Goal: Navigation & Orientation: Find specific page/section

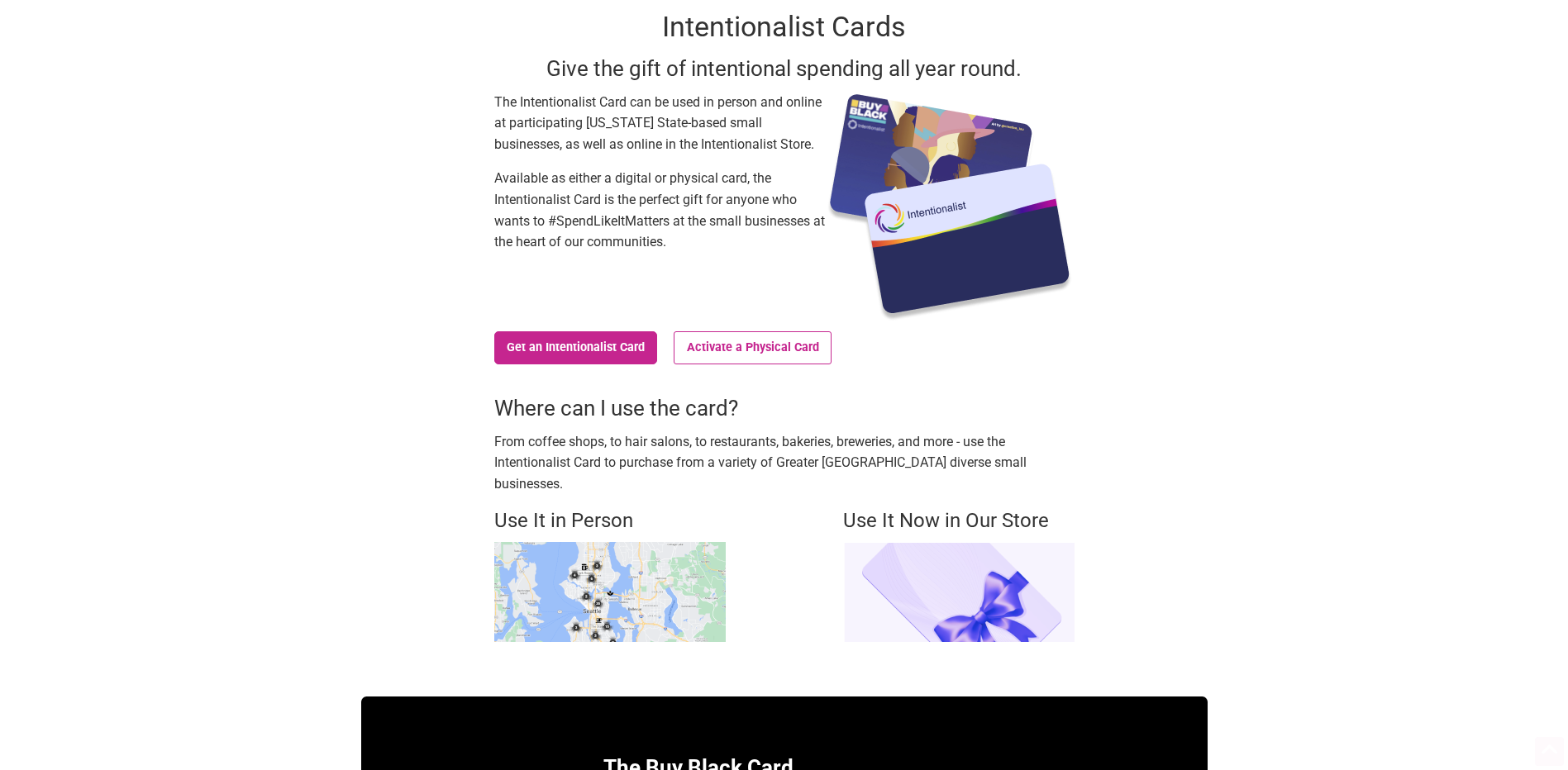
scroll to position [248, 0]
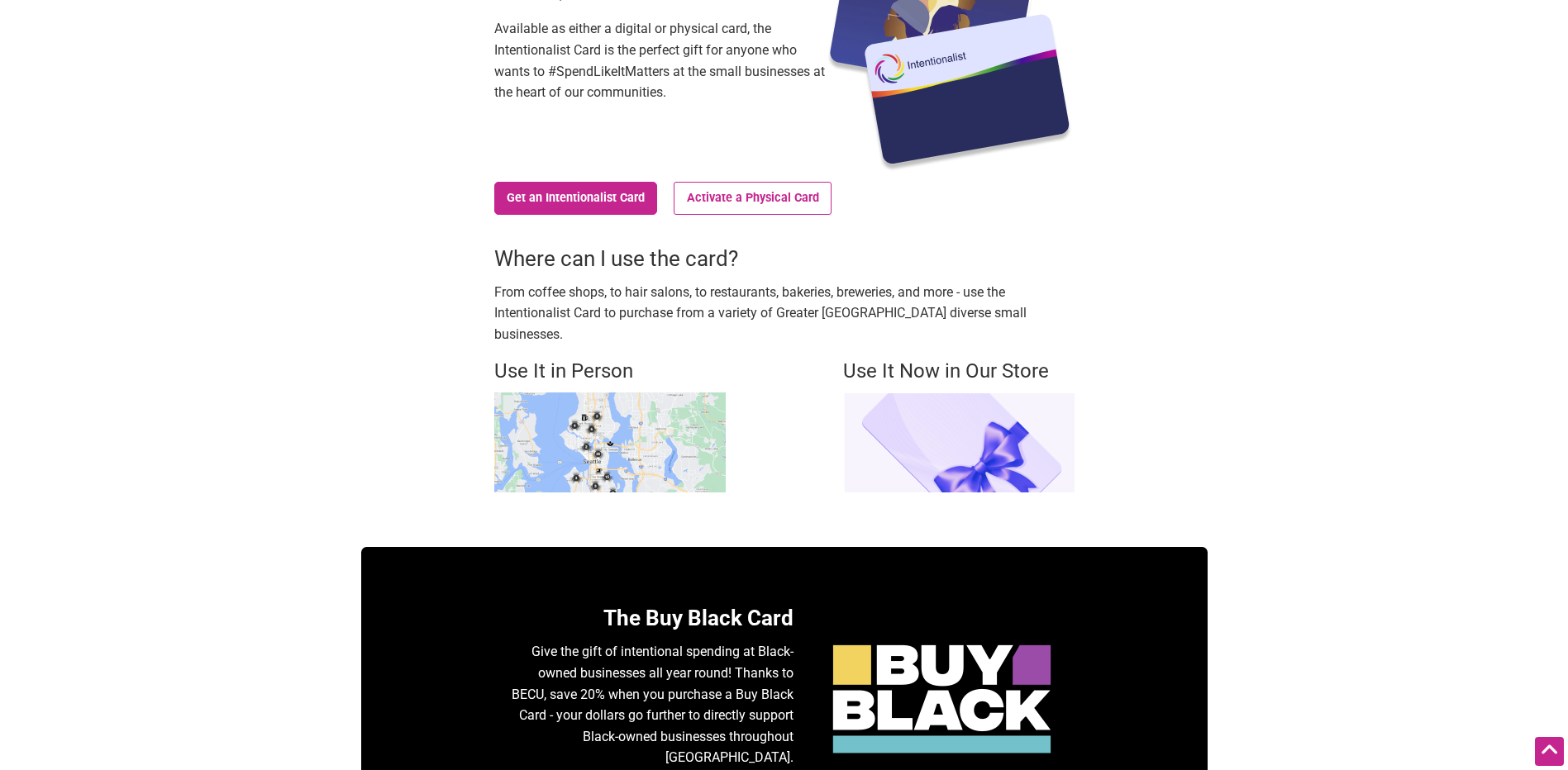
drag, startPoint x: 588, startPoint y: 290, endPoint x: 1032, endPoint y: 311, distance: 444.5
click at [1032, 311] on p "From coffee shops, to hair salons, to restaurants, bakeries, breweries, and mor…" at bounding box center [784, 313] width 580 height 63
click at [775, 303] on p "From coffee shops, to hair salons, to restaurants, bakeries, breweries, and mor…" at bounding box center [784, 313] width 580 height 63
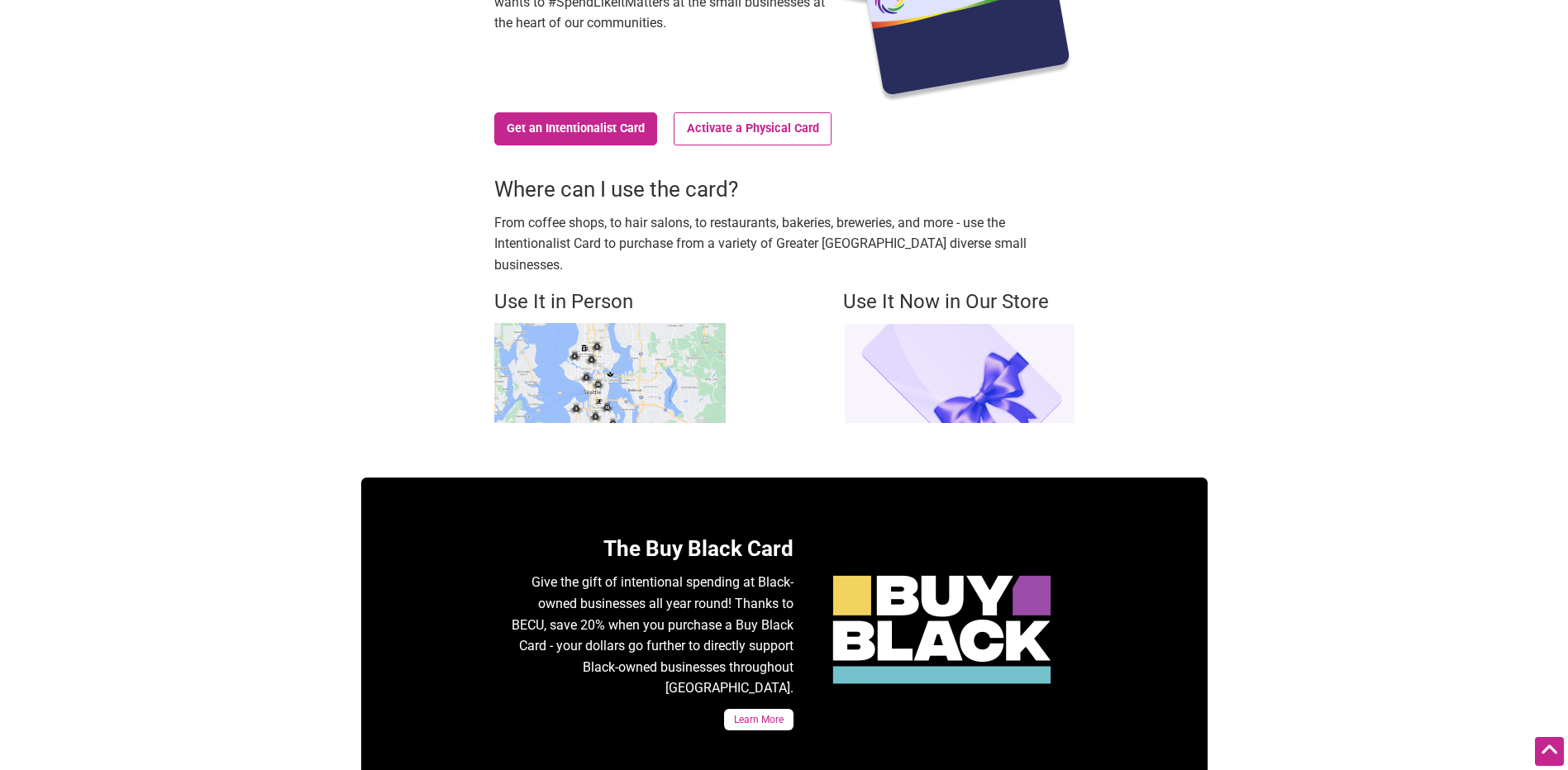
scroll to position [413, 0]
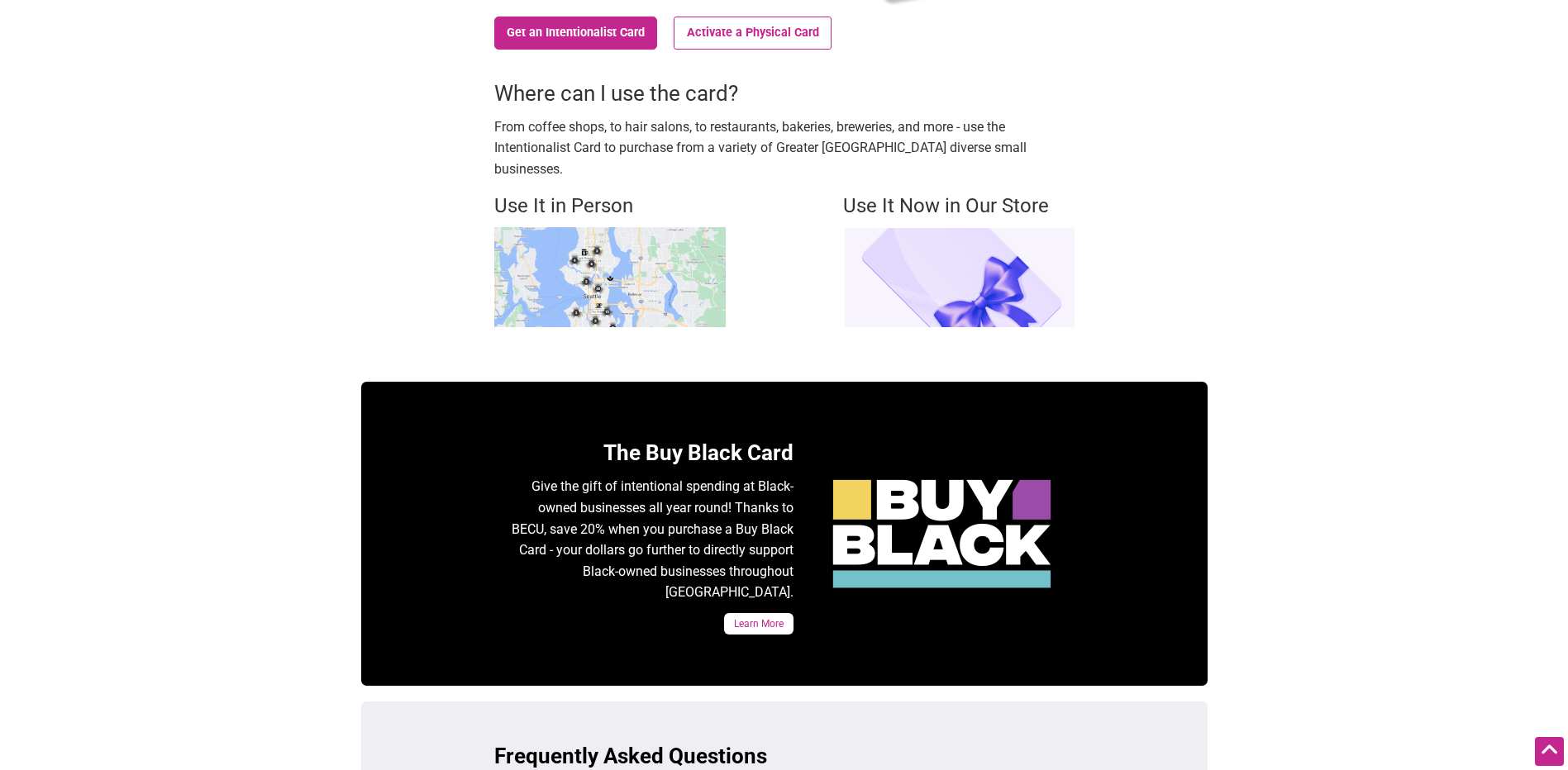
click at [540, 258] on img at bounding box center [609, 277] width 231 height 100
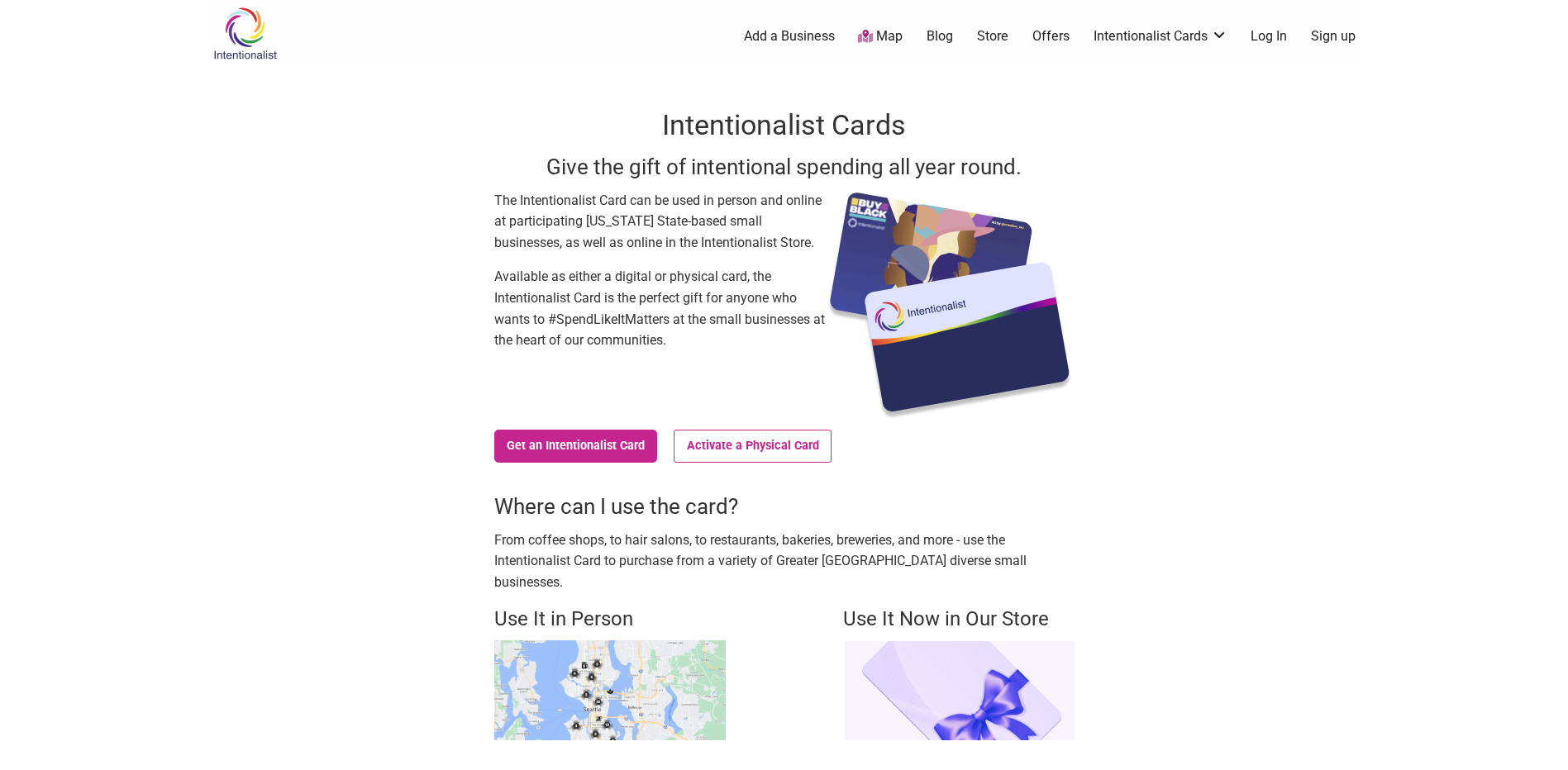
scroll to position [331, 0]
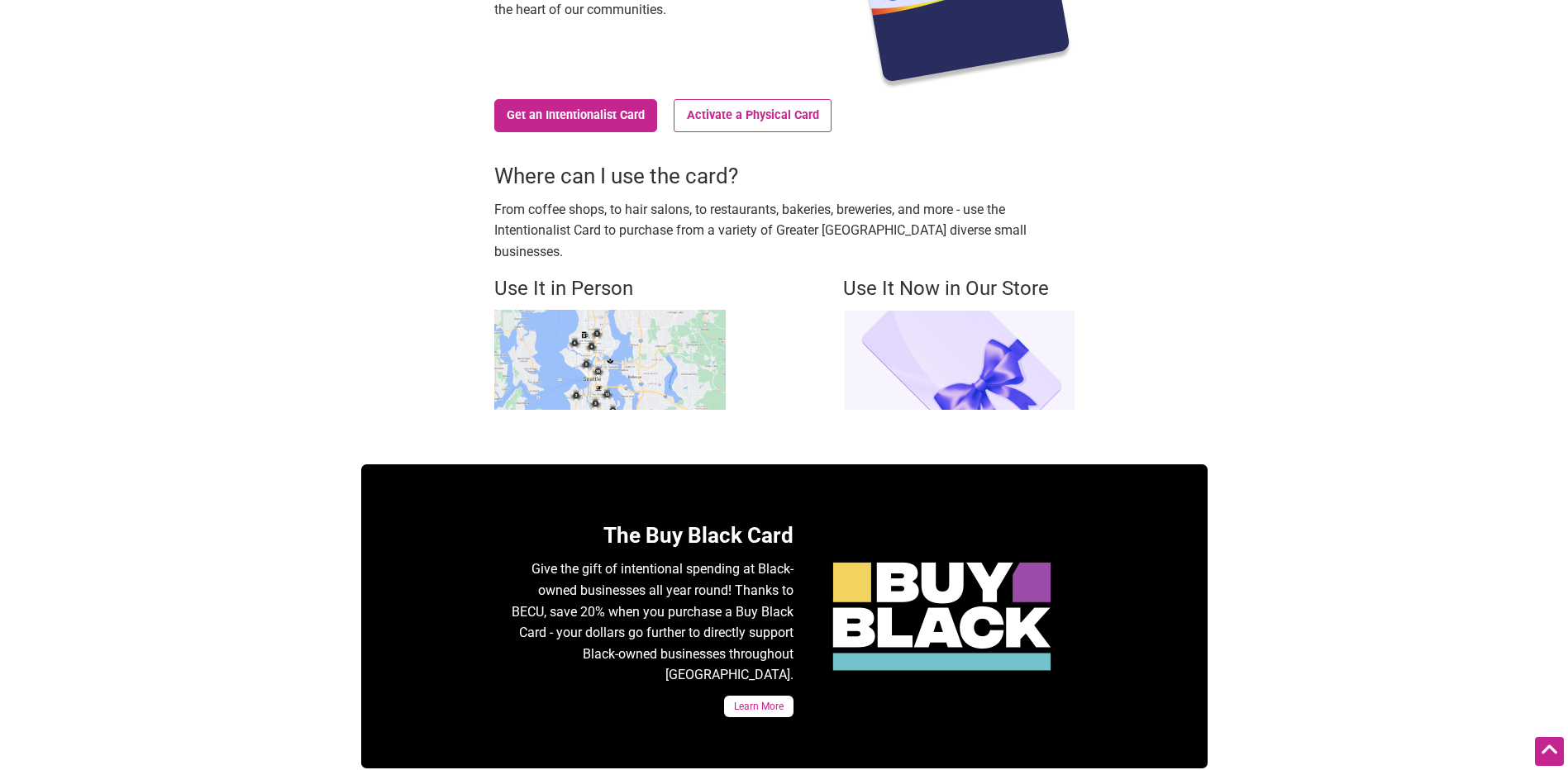
click at [537, 310] on img at bounding box center [609, 360] width 231 height 100
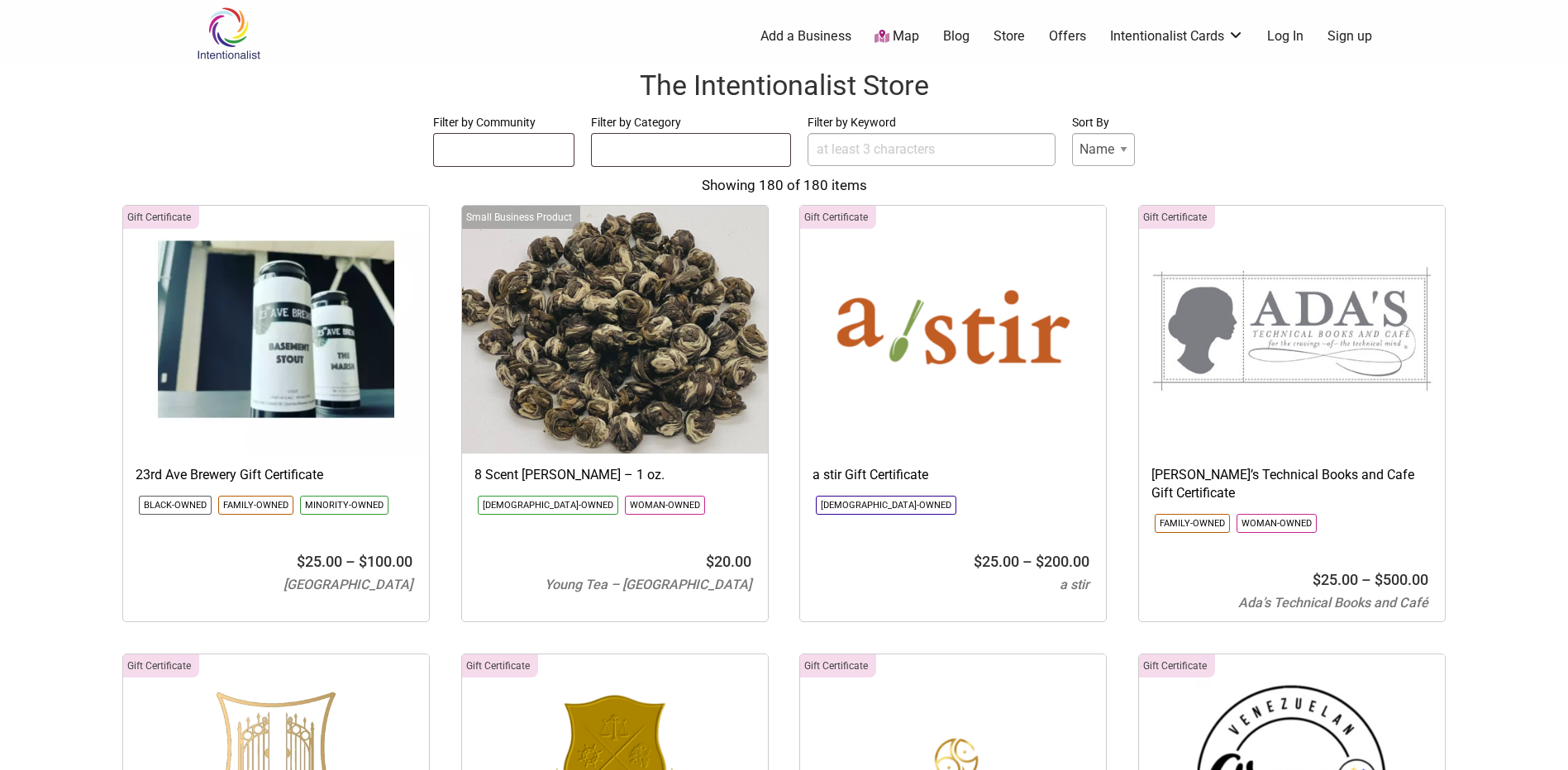
select select
click at [1104, 149] on select "Name Price" at bounding box center [1103, 149] width 63 height 33
click at [1344, 130] on form "Filter by Community Asian-Owned Black-Owned Disability-Owned Latino-Owned LGBTQ…" at bounding box center [784, 140] width 1535 height 55
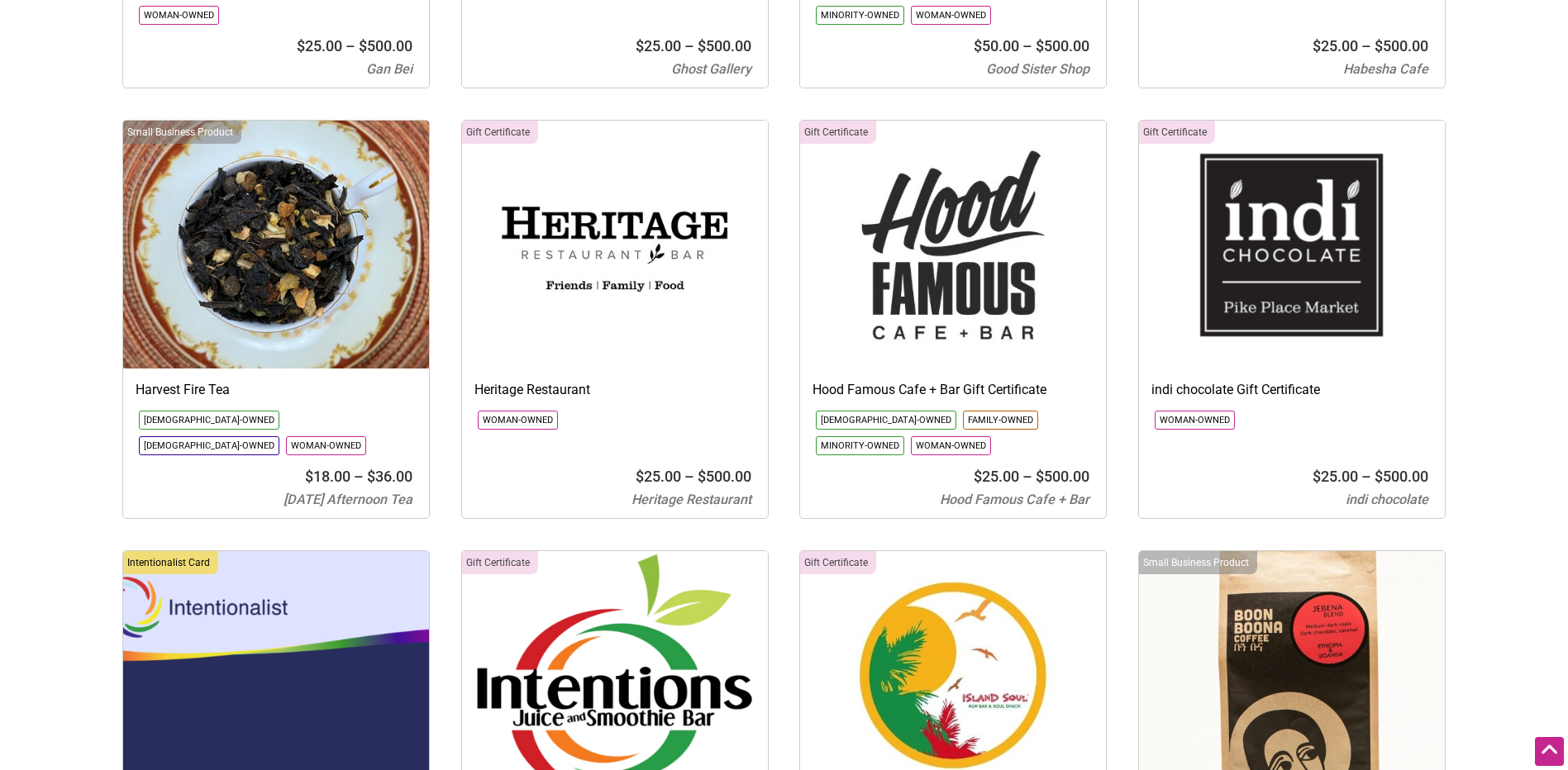
scroll to position [7277, 0]
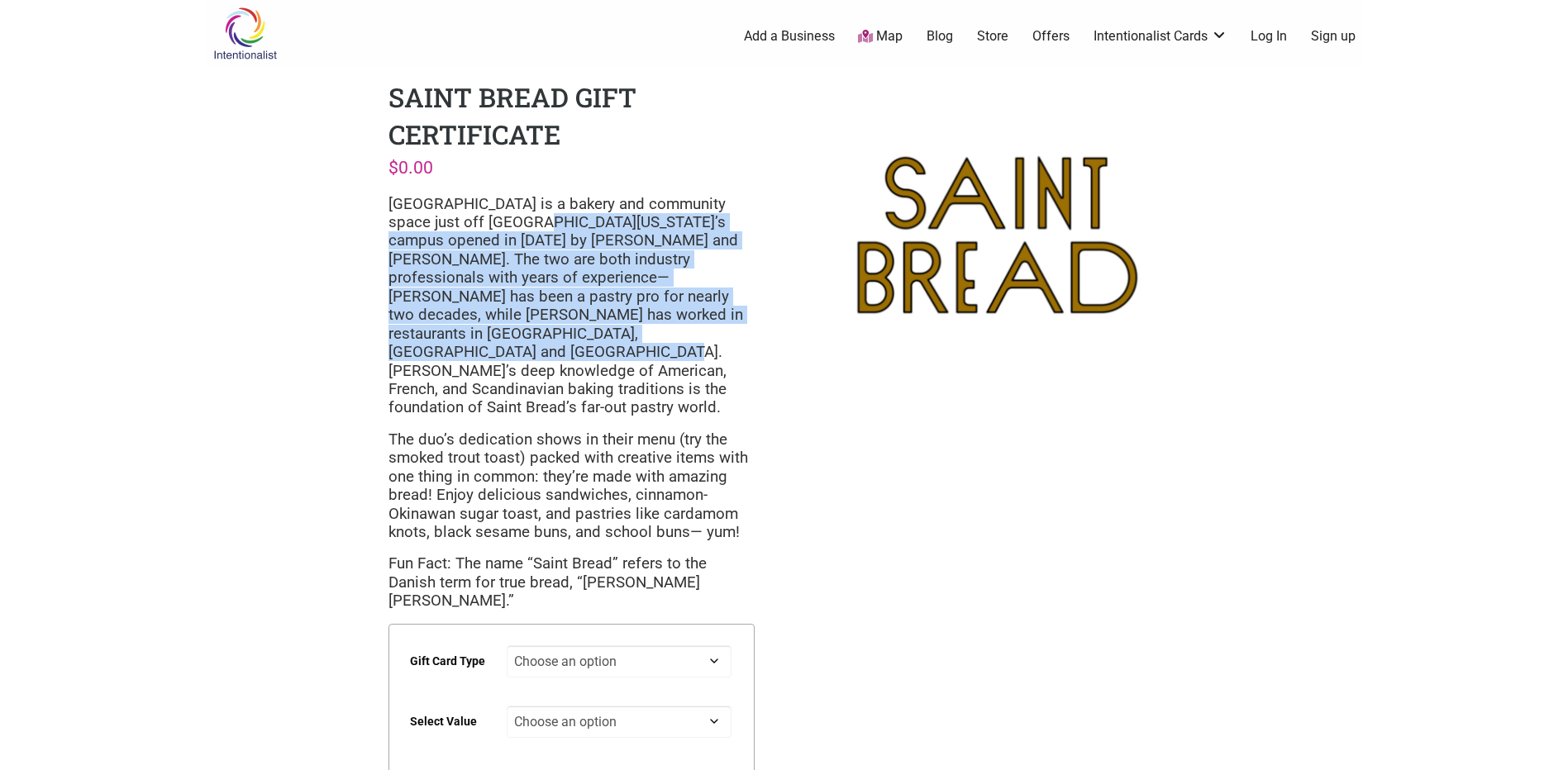
drag, startPoint x: 472, startPoint y: 229, endPoint x: 561, endPoint y: 334, distance: 137.6
click at [561, 334] on p "[GEOGRAPHIC_DATA] is a bakery and community space just off [GEOGRAPHIC_DATA][US…" at bounding box center [572, 305] width 366 height 222
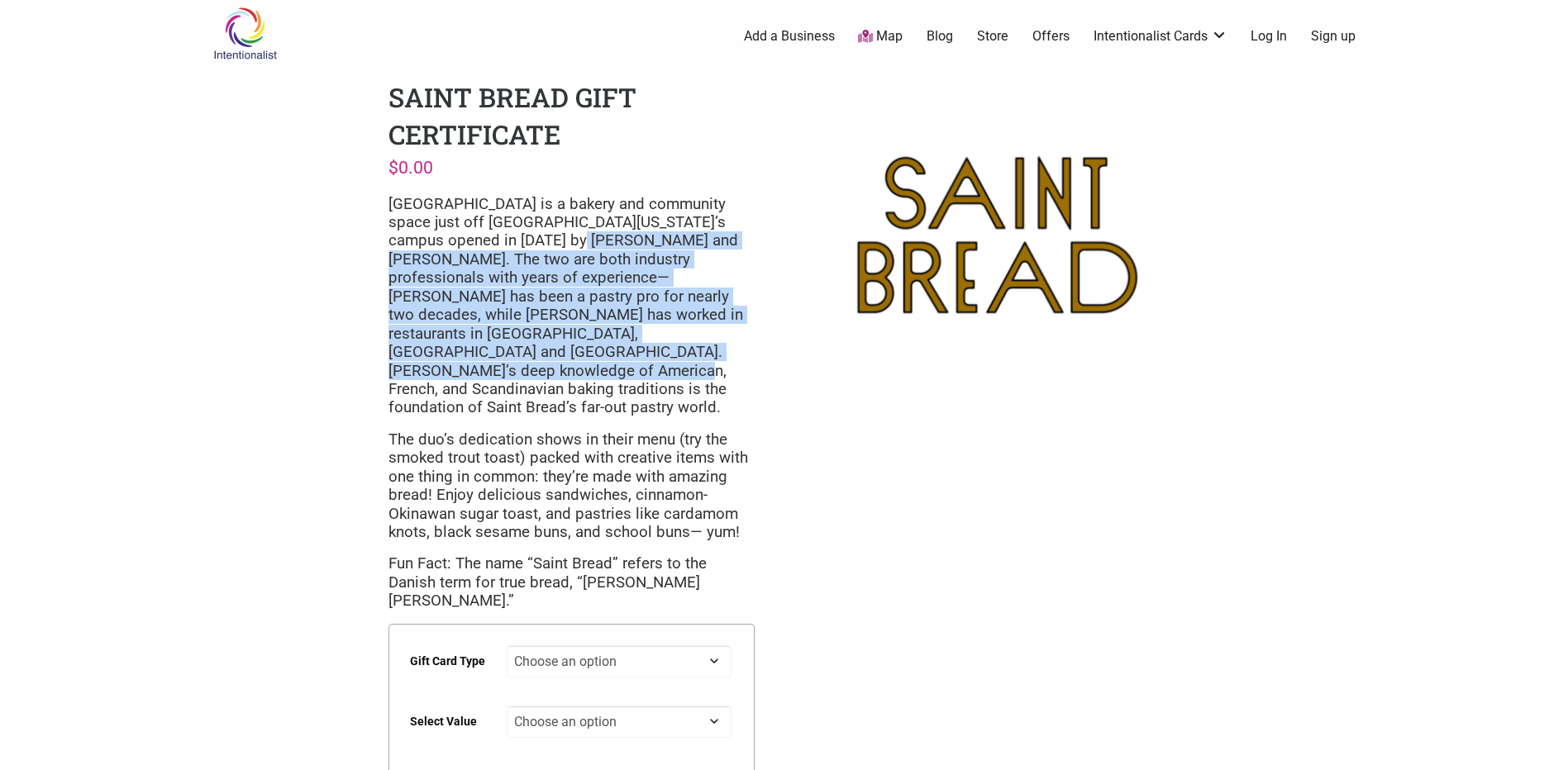
drag, startPoint x: 484, startPoint y: 293, endPoint x: 491, endPoint y: 351, distance: 58.4
click at [491, 351] on p "[GEOGRAPHIC_DATA] is a bakery and community space just off [GEOGRAPHIC_DATA][US…" at bounding box center [572, 305] width 366 height 222
drag, startPoint x: 638, startPoint y: 246, endPoint x: 689, endPoint y: 325, distance: 94.0
click at [689, 325] on p "[GEOGRAPHIC_DATA] is a bakery and community space just off [GEOGRAPHIC_DATA][US…" at bounding box center [572, 305] width 366 height 222
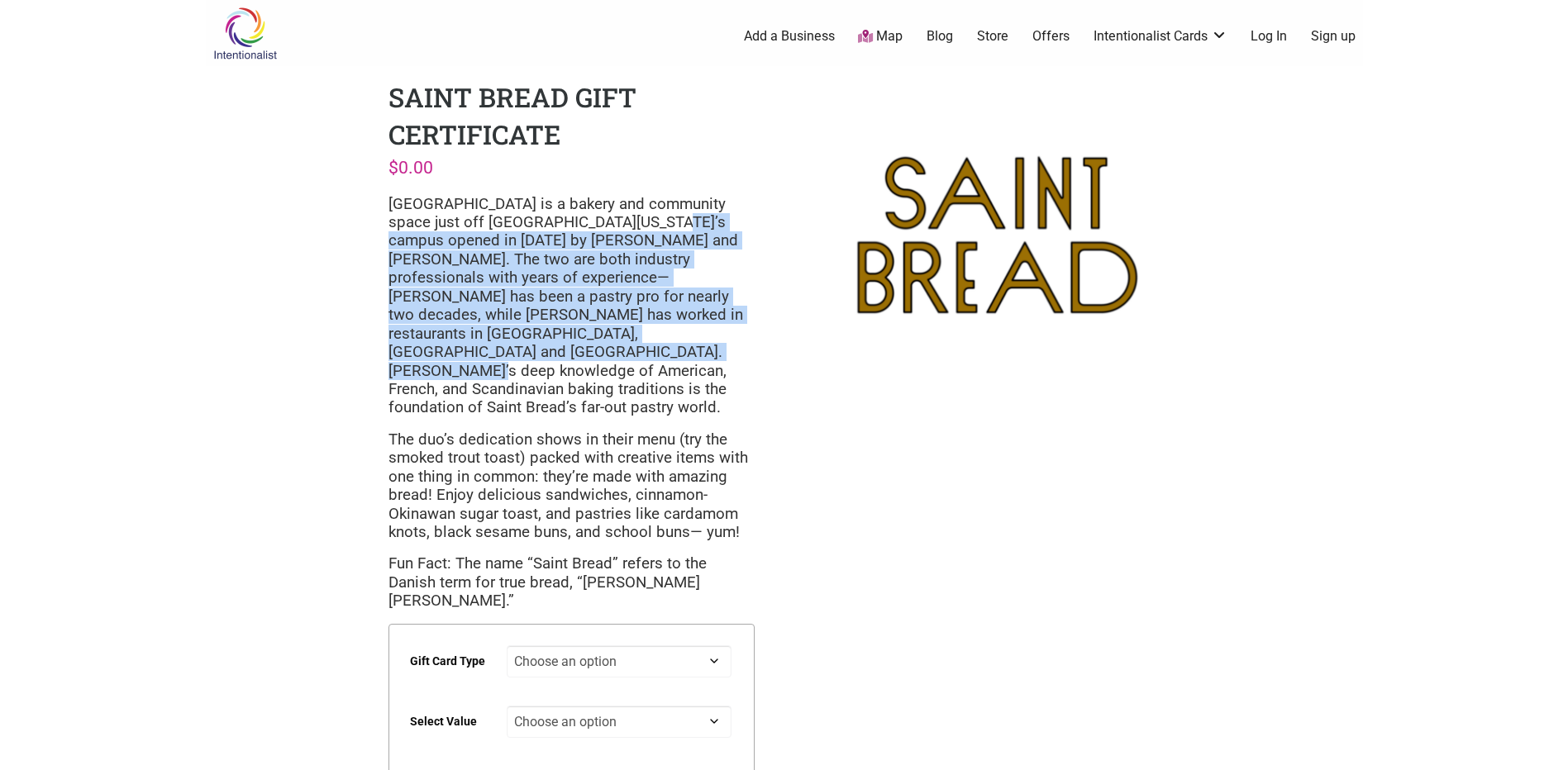
drag, startPoint x: 689, startPoint y: 325, endPoint x: 546, endPoint y: 317, distance: 143.2
click at [546, 317] on p "[GEOGRAPHIC_DATA] is a bakery and community space just off [GEOGRAPHIC_DATA][US…" at bounding box center [572, 305] width 366 height 222
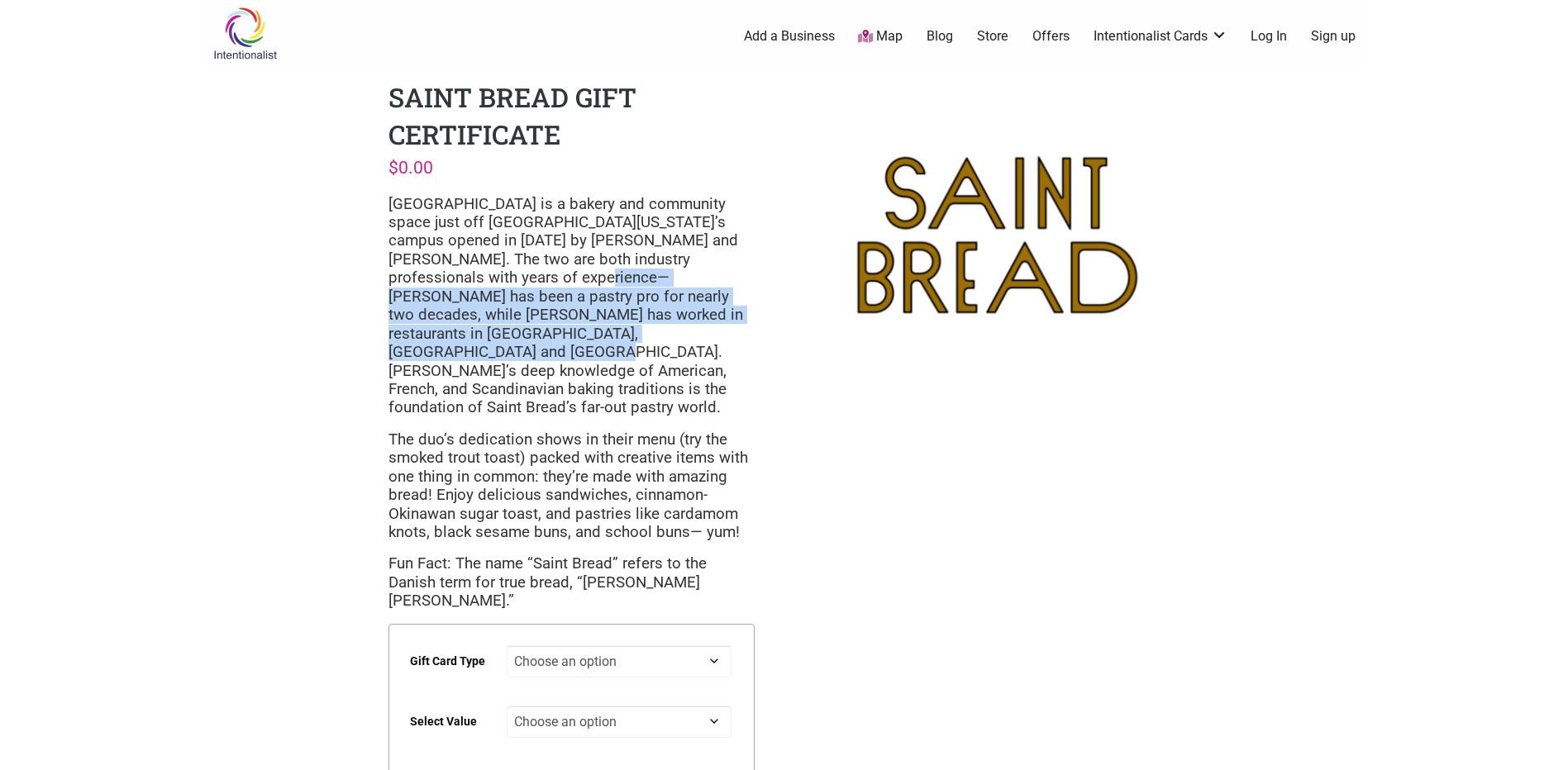
click at [507, 330] on p "[GEOGRAPHIC_DATA] is a bakery and community space just off [GEOGRAPHIC_DATA][US…" at bounding box center [572, 305] width 366 height 222
click at [507, 330] on p "Saint Bread is a bakery and community space just off University of Washington’s…" at bounding box center [572, 305] width 366 height 222
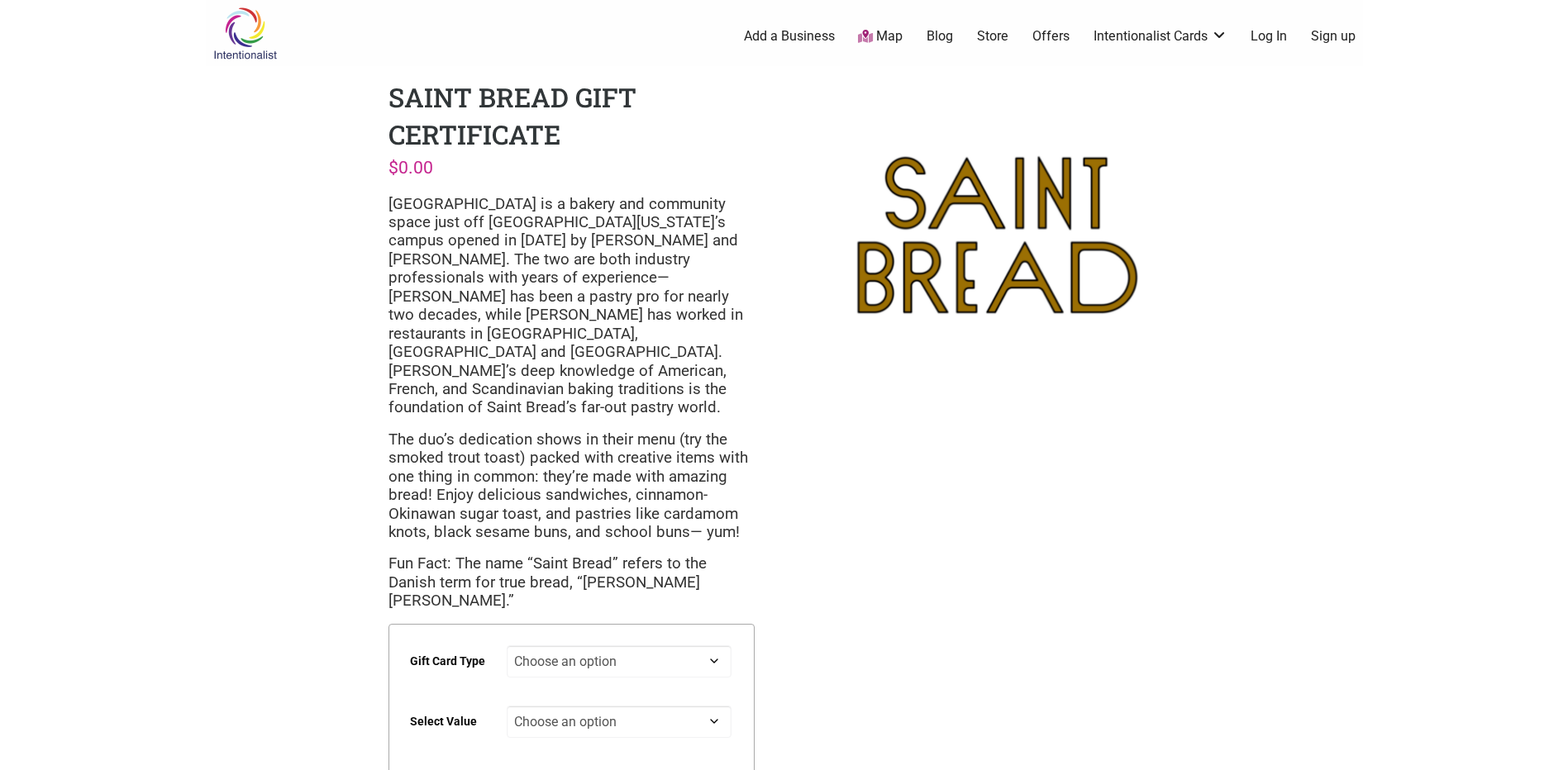
scroll to position [331, 0]
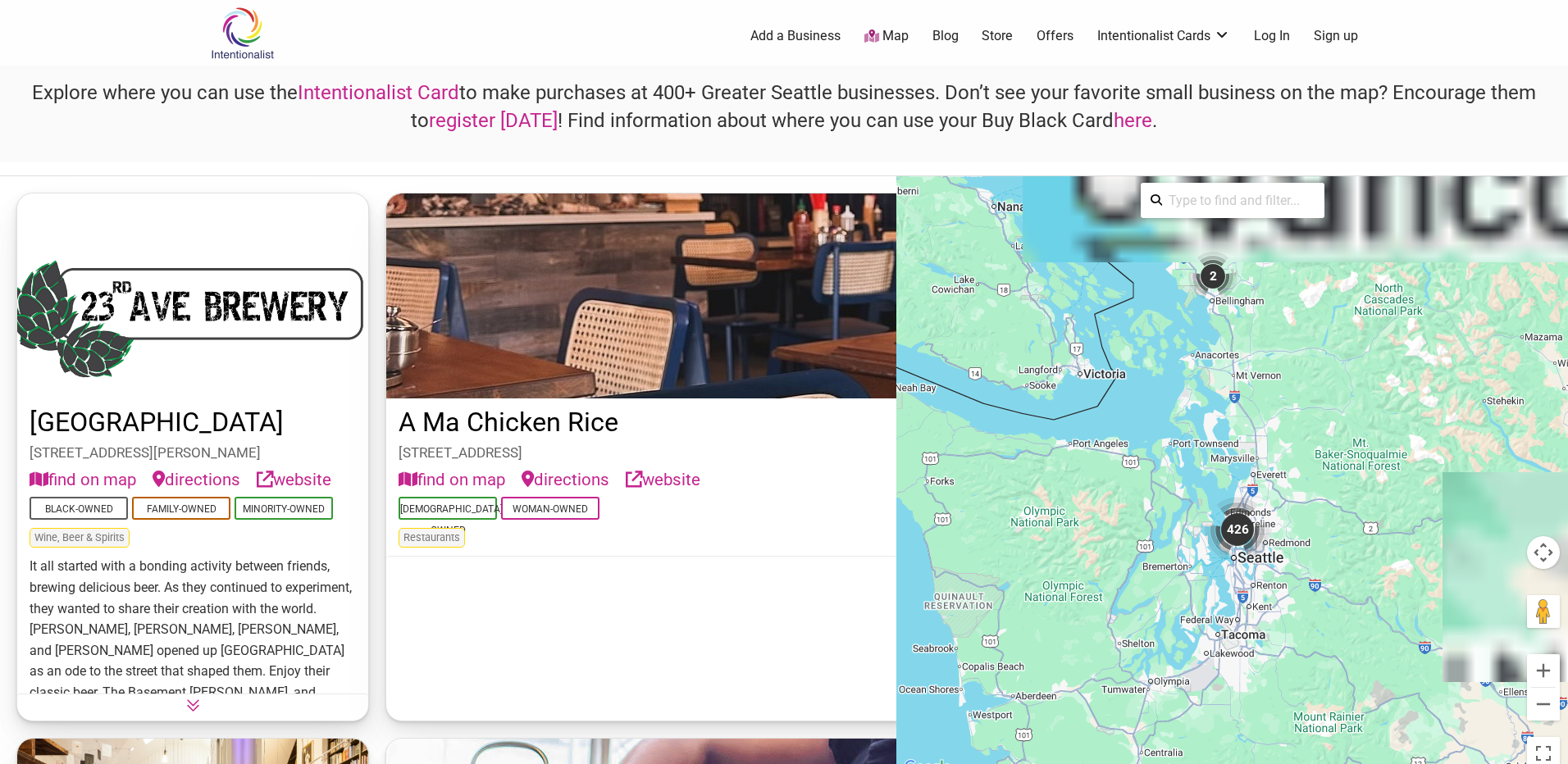
click at [562, 113] on h4 "Explore where you can use the Intentionalist Card to make purchases at 400+ Gre…" at bounding box center [784, 106] width 1540 height 55
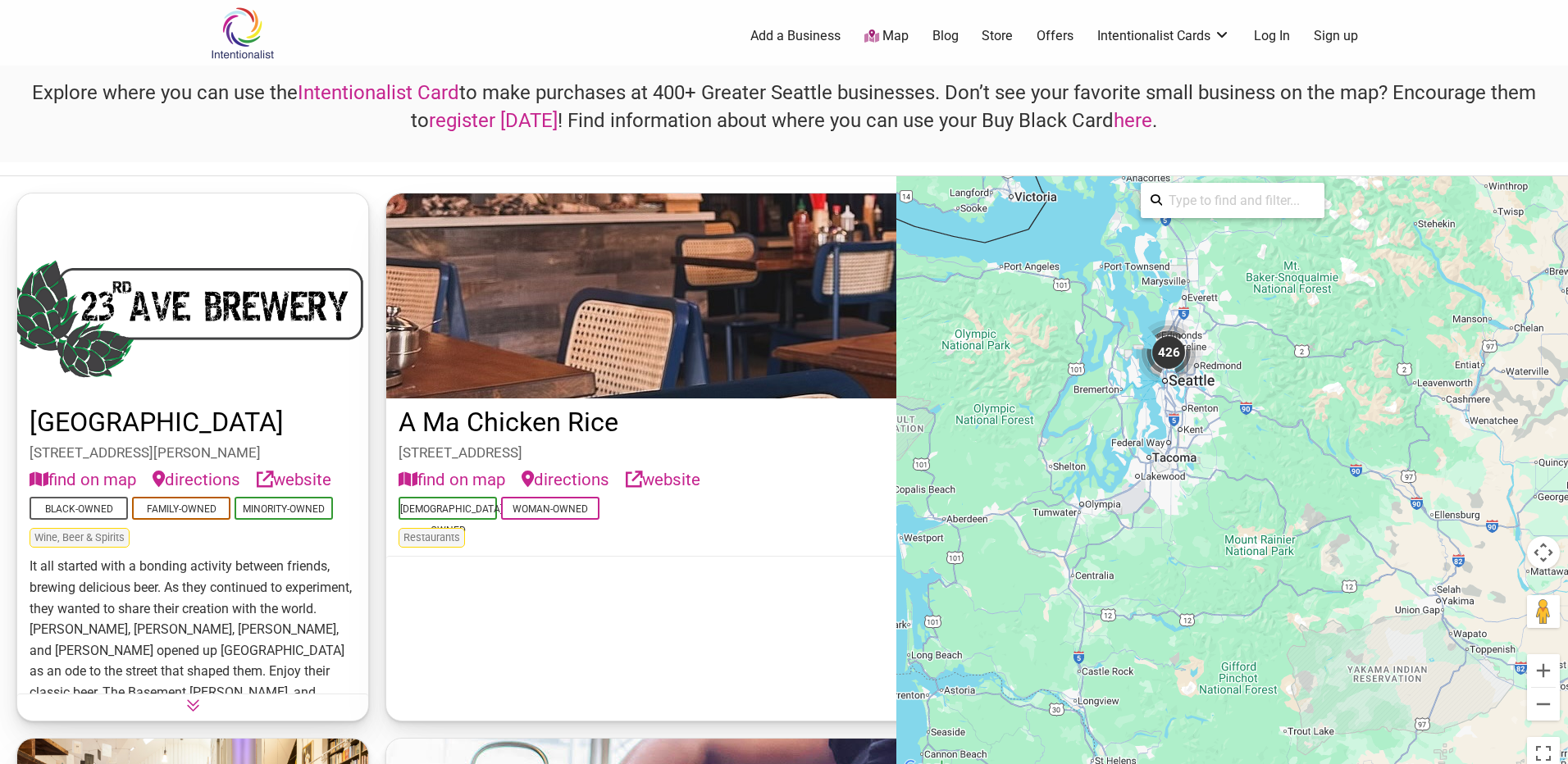
drag, startPoint x: 1145, startPoint y: 413, endPoint x: 1076, endPoint y: 228, distance: 197.4
click at [1076, 228] on div "To activate drag with keyboard, press Alt + Enter. Once in keyboard drag state,…" at bounding box center [1232, 476] width 672 height 601
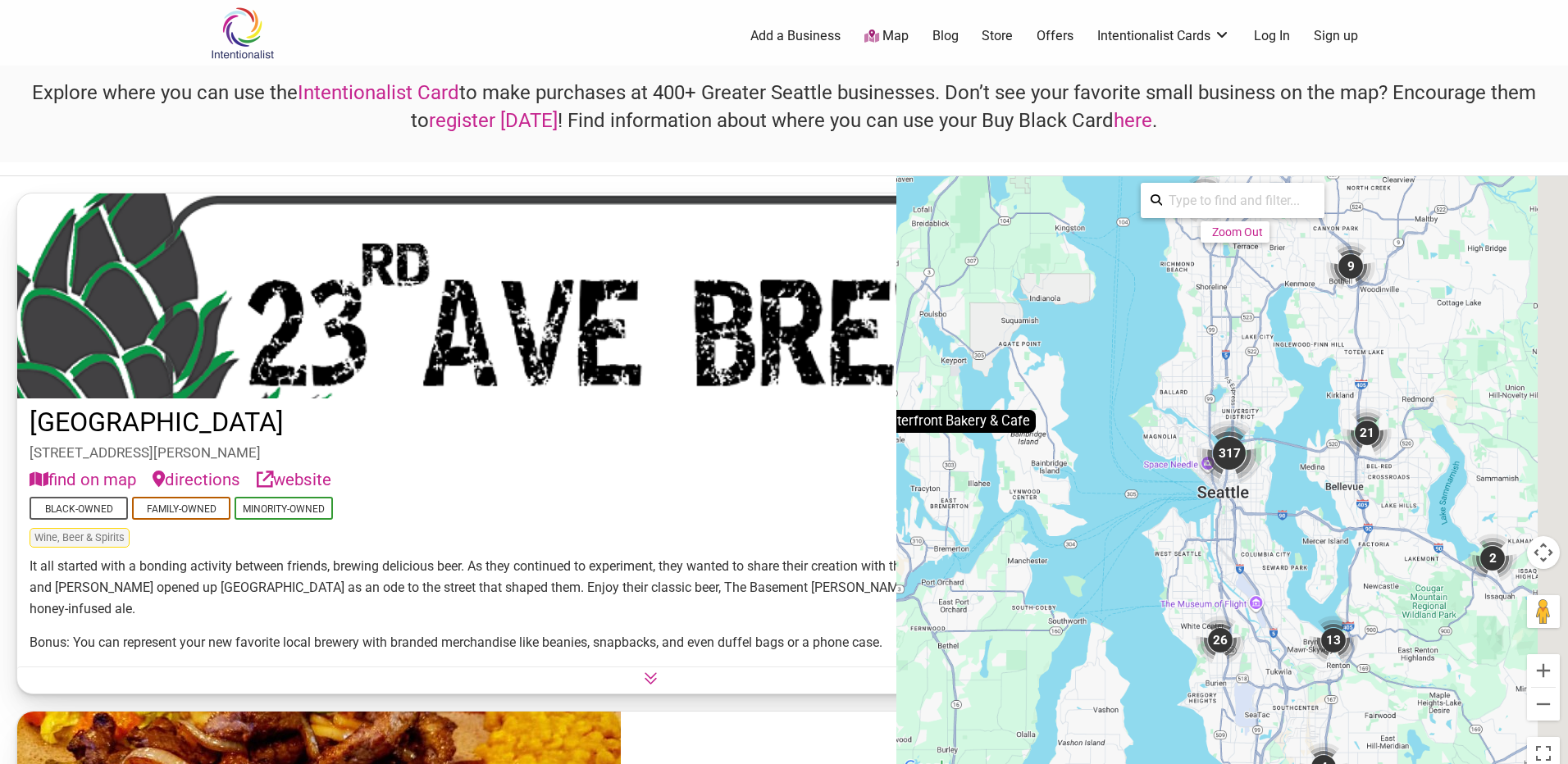
drag, startPoint x: 1150, startPoint y: 348, endPoint x: 1022, endPoint y: 139, distance: 245.1
click at [1022, 139] on div "Explore where you can use the Intentionalist Card to make purchases at 400+ Gre…" at bounding box center [784, 422] width 1568 height 713
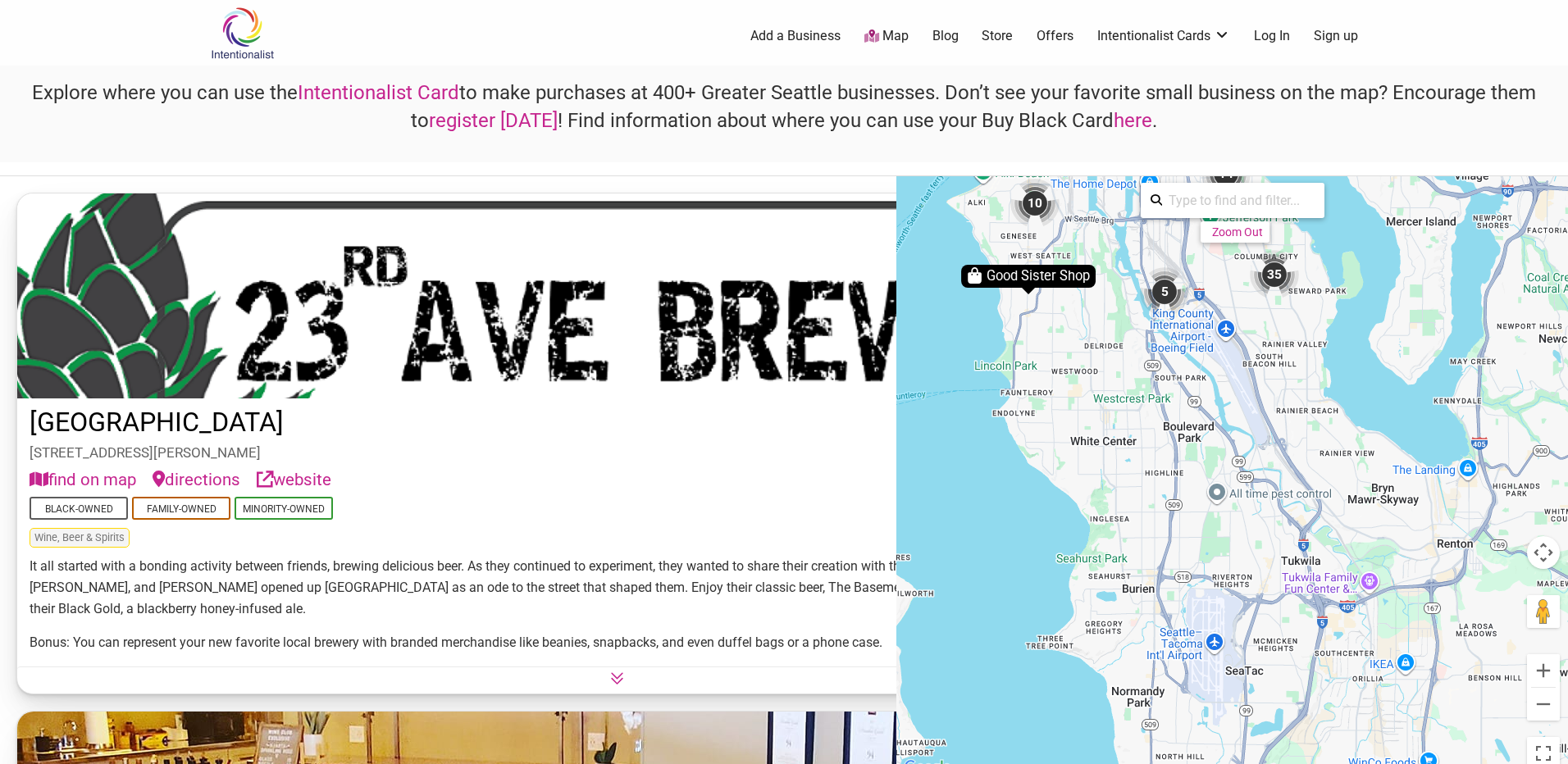
drag, startPoint x: 1184, startPoint y: 594, endPoint x: 1118, endPoint y: 204, distance: 395.5
click at [1118, 204] on div "To activate drag with keyboard, press Alt + Enter. Once in keyboard drag state,…" at bounding box center [1232, 476] width 672 height 601
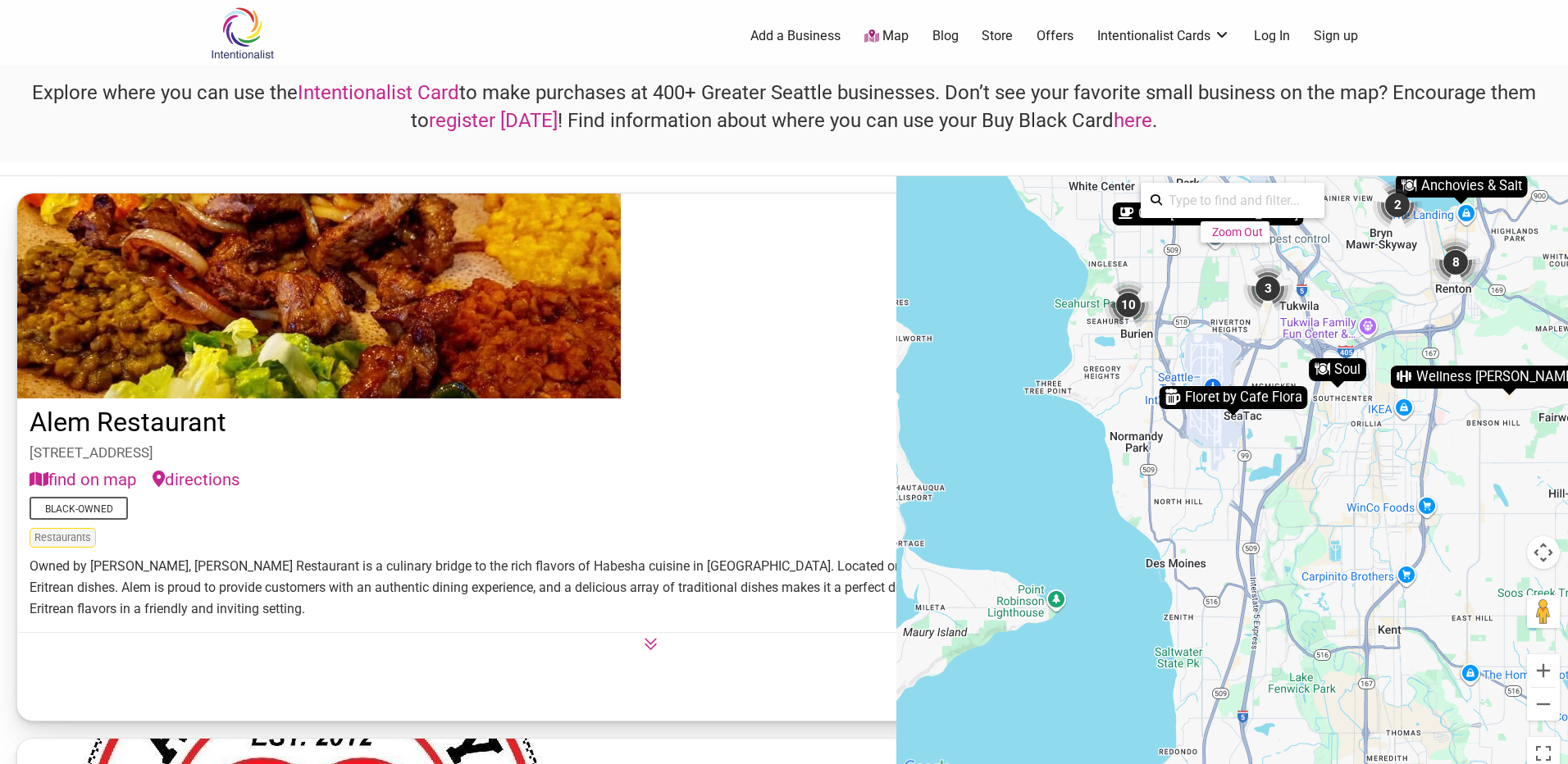
drag, startPoint x: 1162, startPoint y: 584, endPoint x: 1160, endPoint y: 330, distance: 254.0
click at [1160, 330] on div "To activate drag with keyboard, press Alt + Enter. Once in keyboard drag state,…" at bounding box center [1232, 476] width 672 height 601
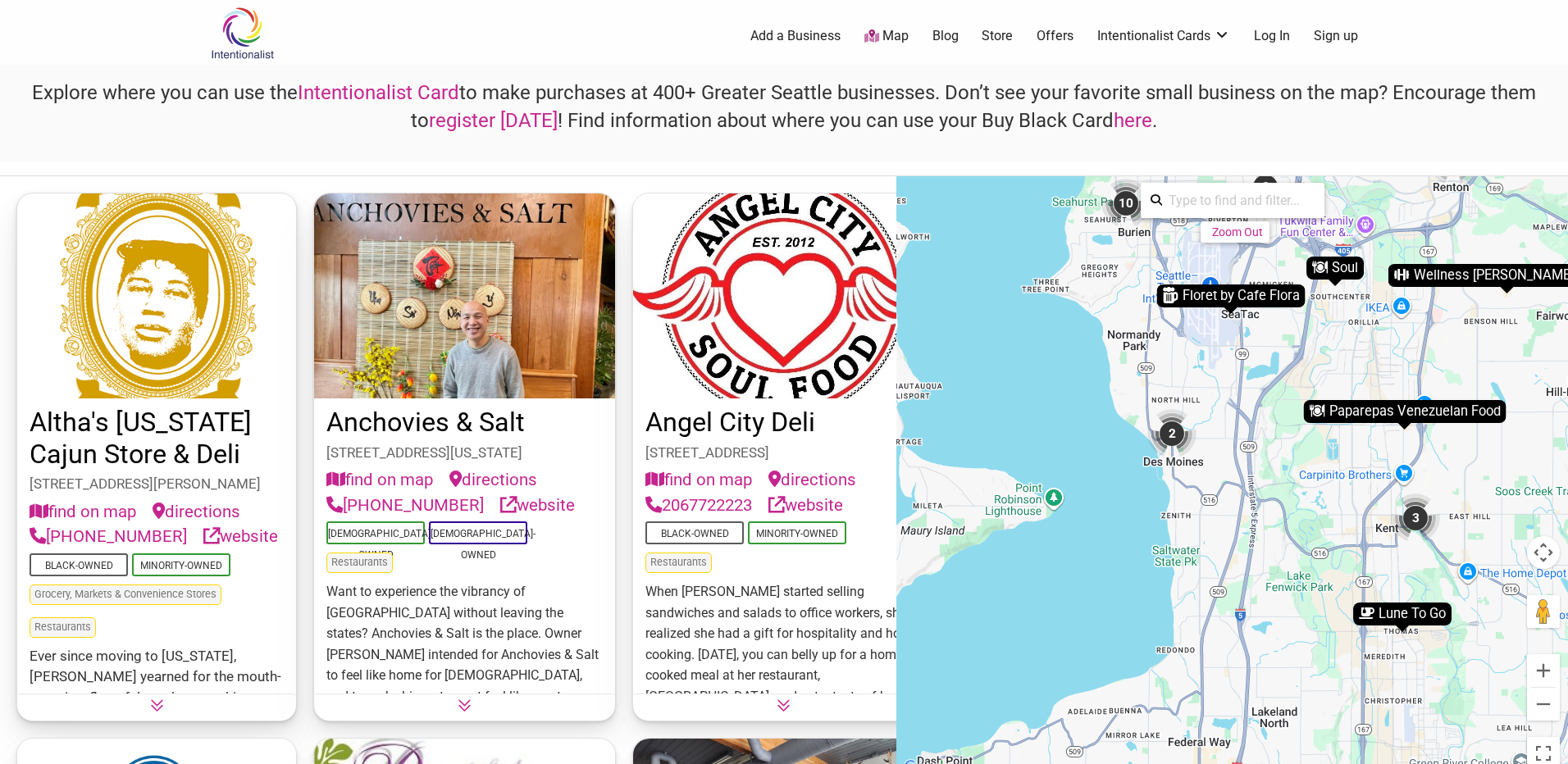
drag, startPoint x: 1228, startPoint y: 546, endPoint x: 1218, endPoint y: 463, distance: 83.6
click at [1218, 463] on div "To activate drag with keyboard, press Alt + Enter. Once in keyboard drag state,…" at bounding box center [1232, 476] width 672 height 601
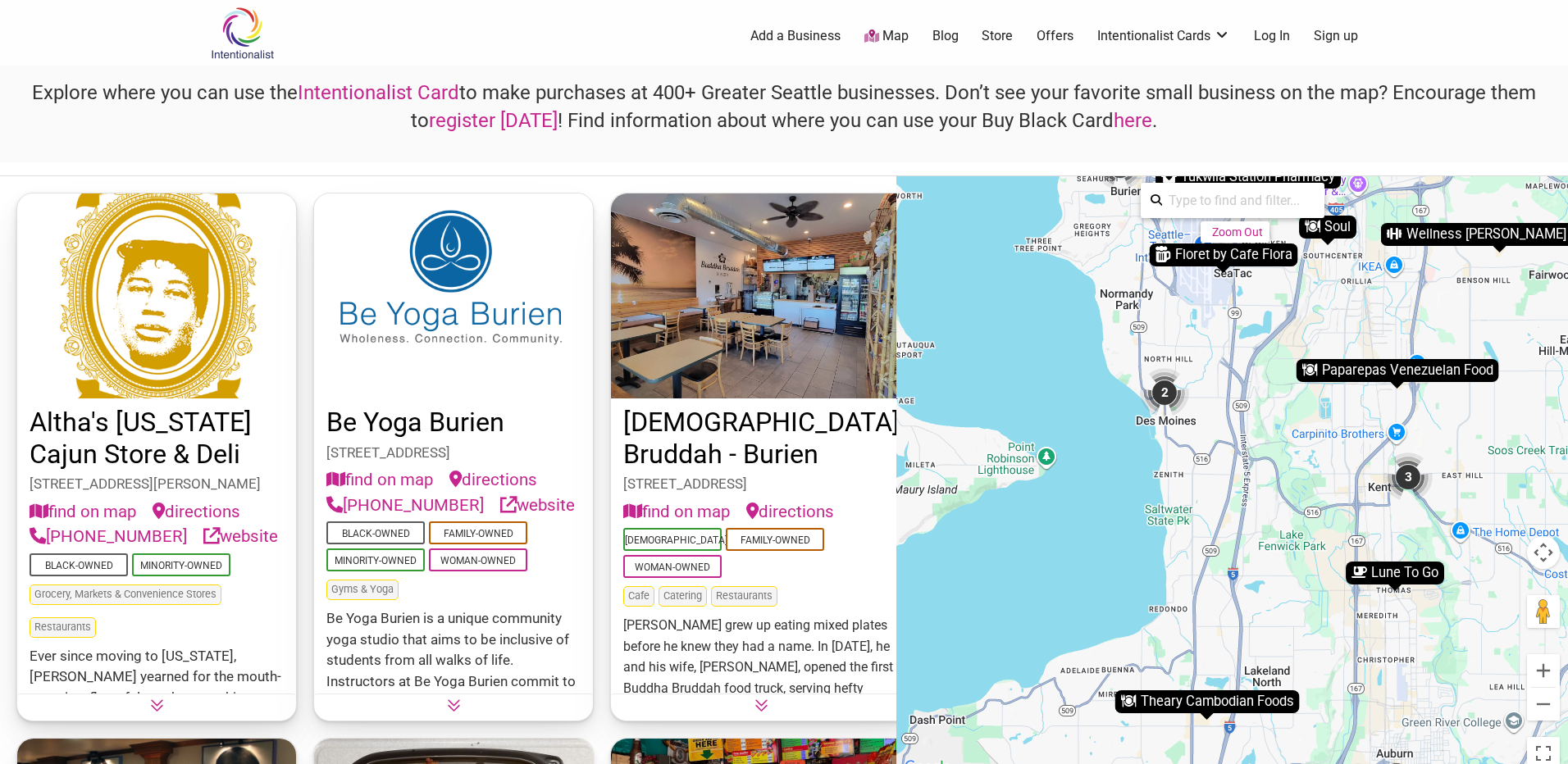
click at [1161, 389] on div "2" at bounding box center [1164, 392] width 49 height 49
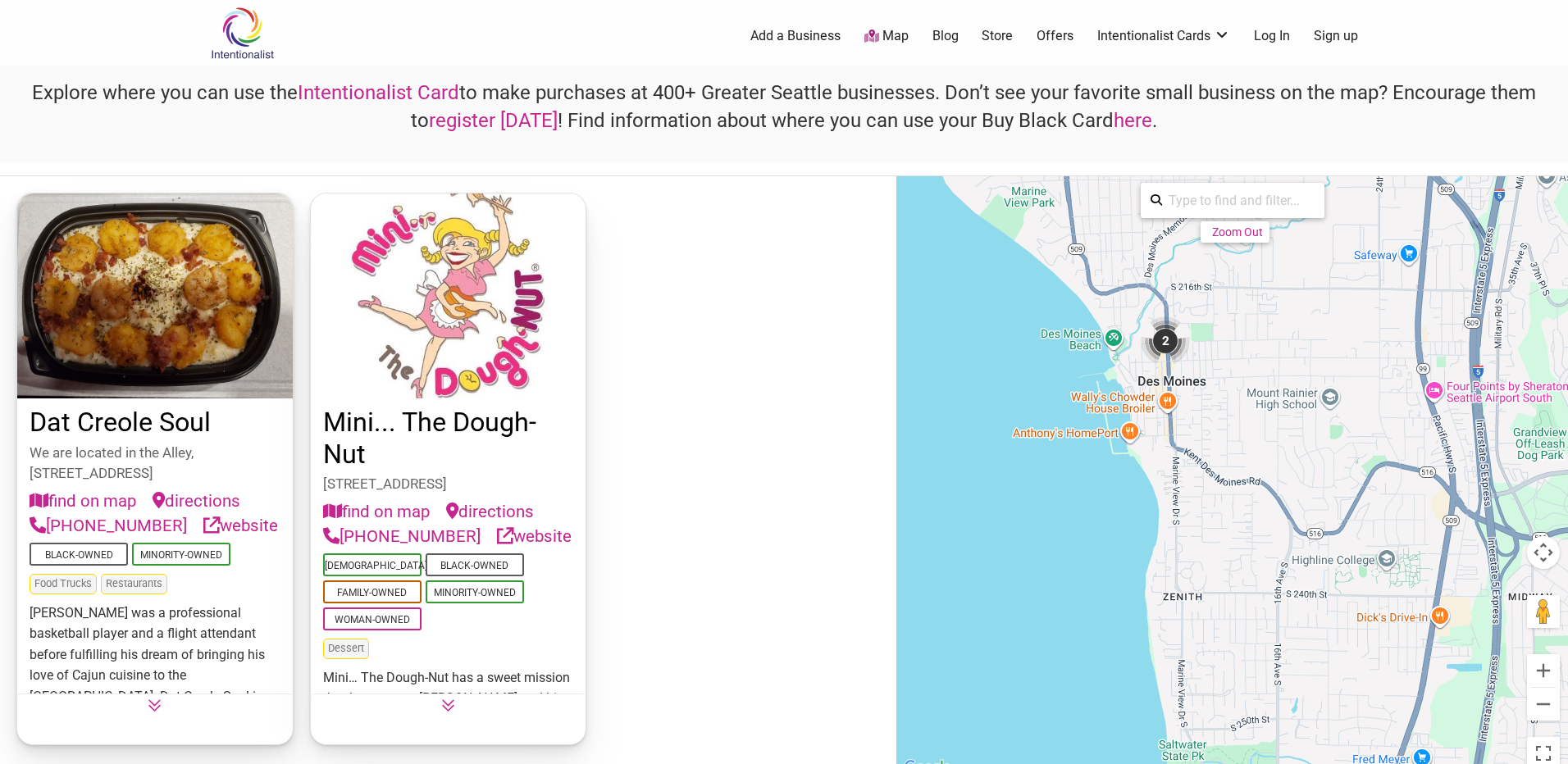
drag, startPoint x: 1376, startPoint y: 498, endPoint x: 1197, endPoint y: 386, distance: 211.2
click at [1197, 386] on div "To activate drag with keyboard, press Alt + Enter. Once in keyboard drag state,…" at bounding box center [1232, 476] width 672 height 601
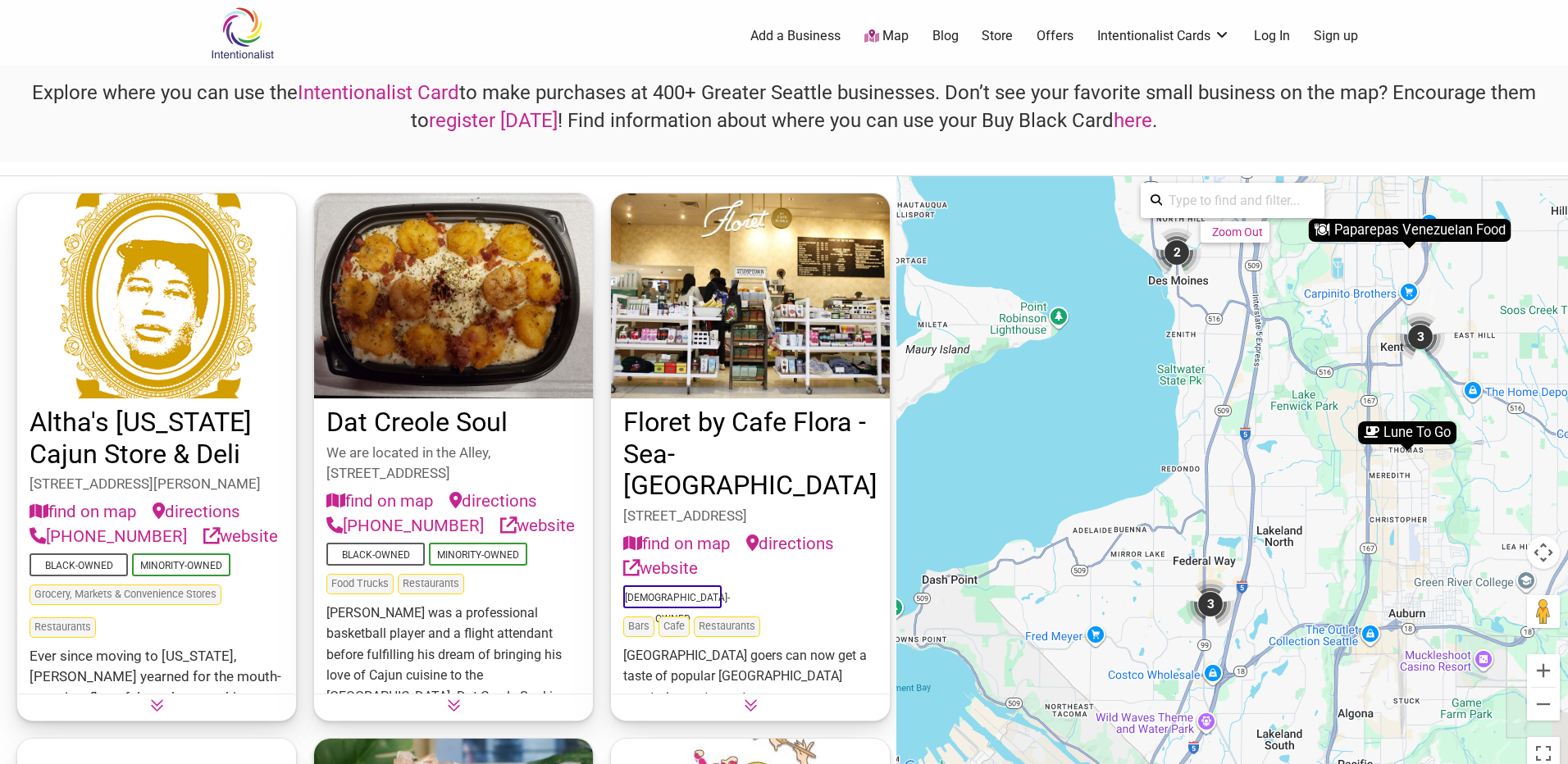
drag, startPoint x: 1341, startPoint y: 443, endPoint x: 1287, endPoint y: 332, distance: 123.4
click at [1287, 332] on div "To activate drag with keyboard, press Alt + Enter. Once in keyboard drag state,…" at bounding box center [1232, 476] width 672 height 601
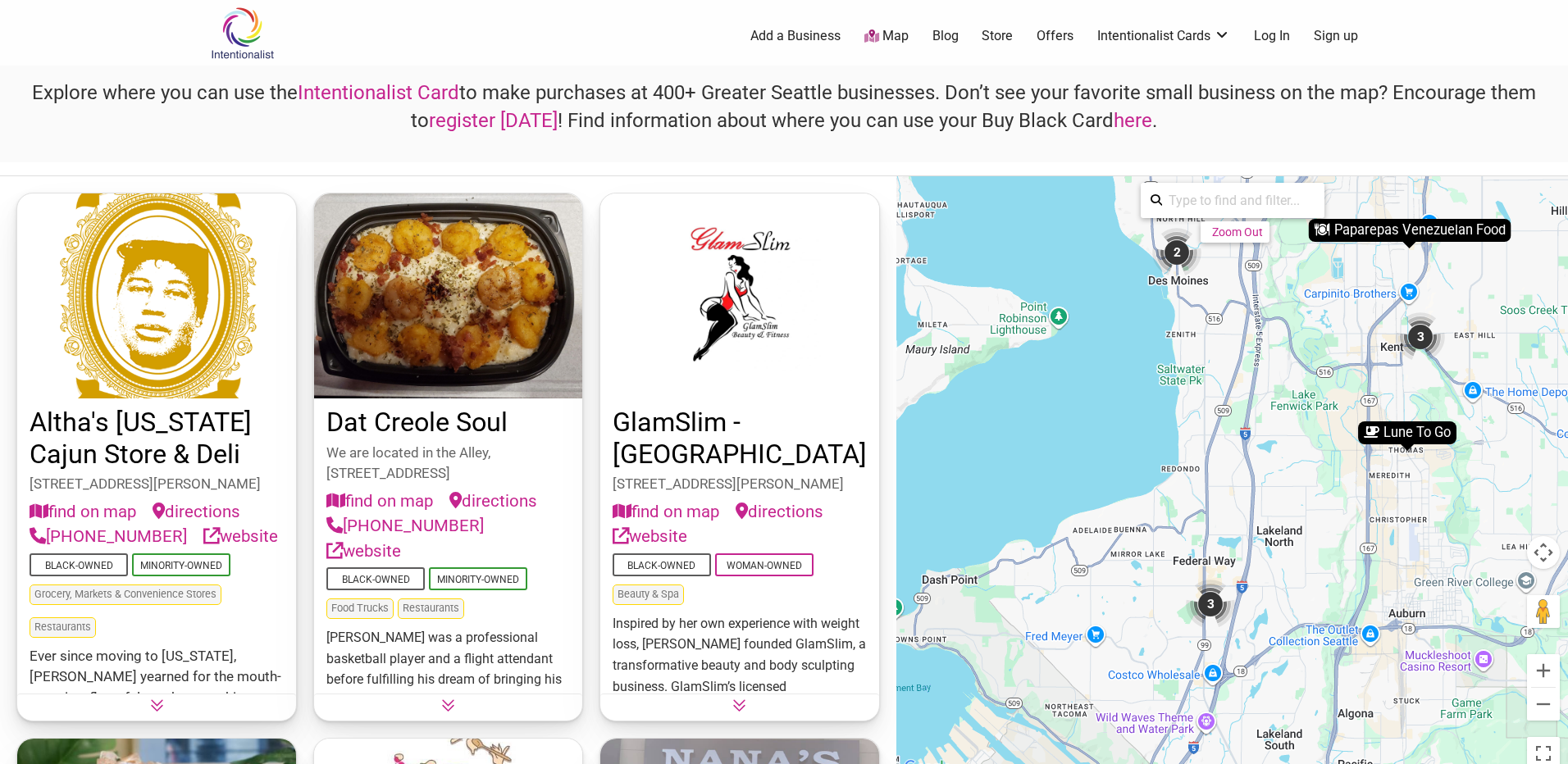
click at [1207, 603] on div "3" at bounding box center [1210, 604] width 49 height 49
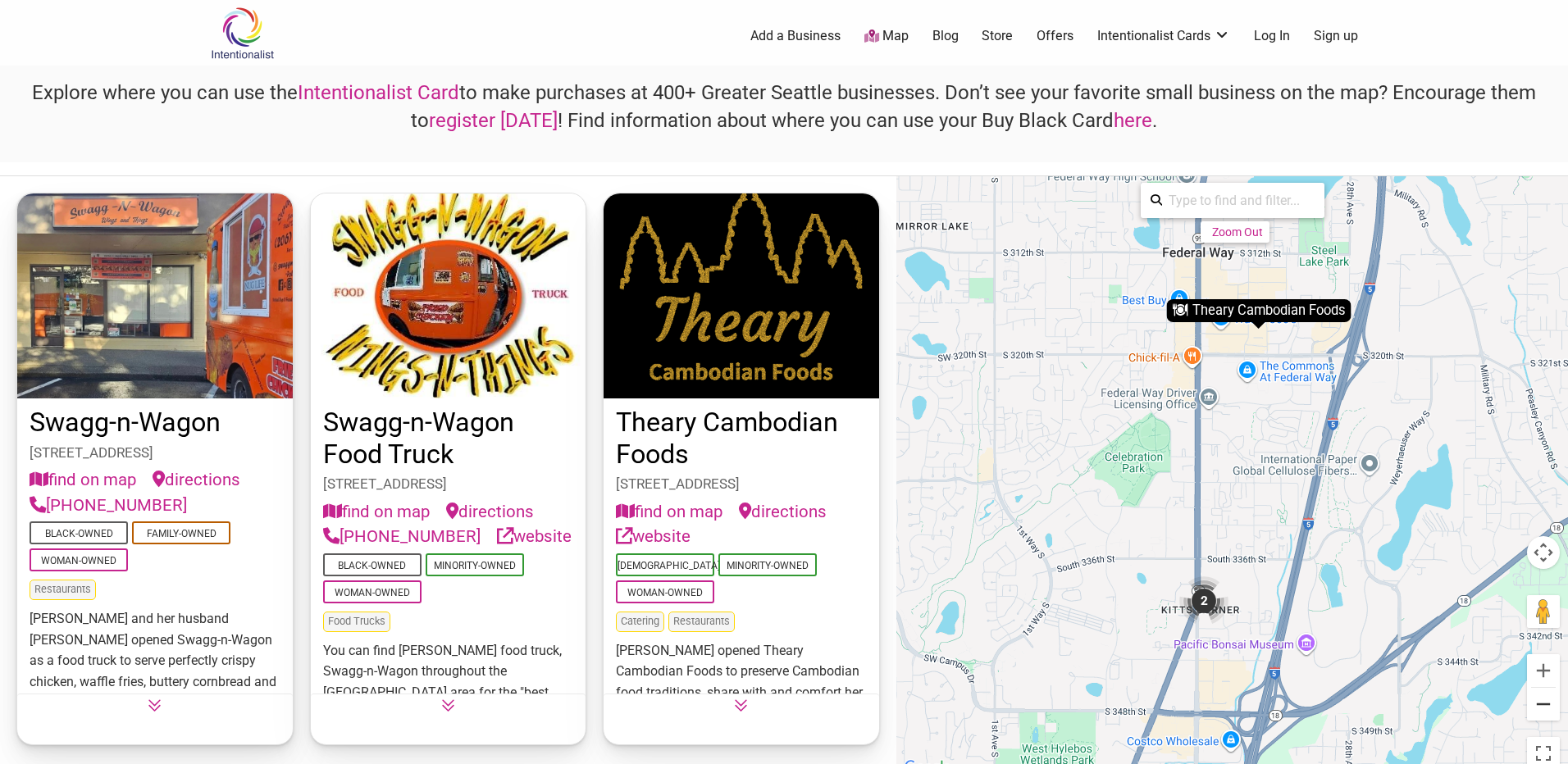
click at [1552, 705] on button "Zoom out" at bounding box center [1543, 704] width 32 height 32
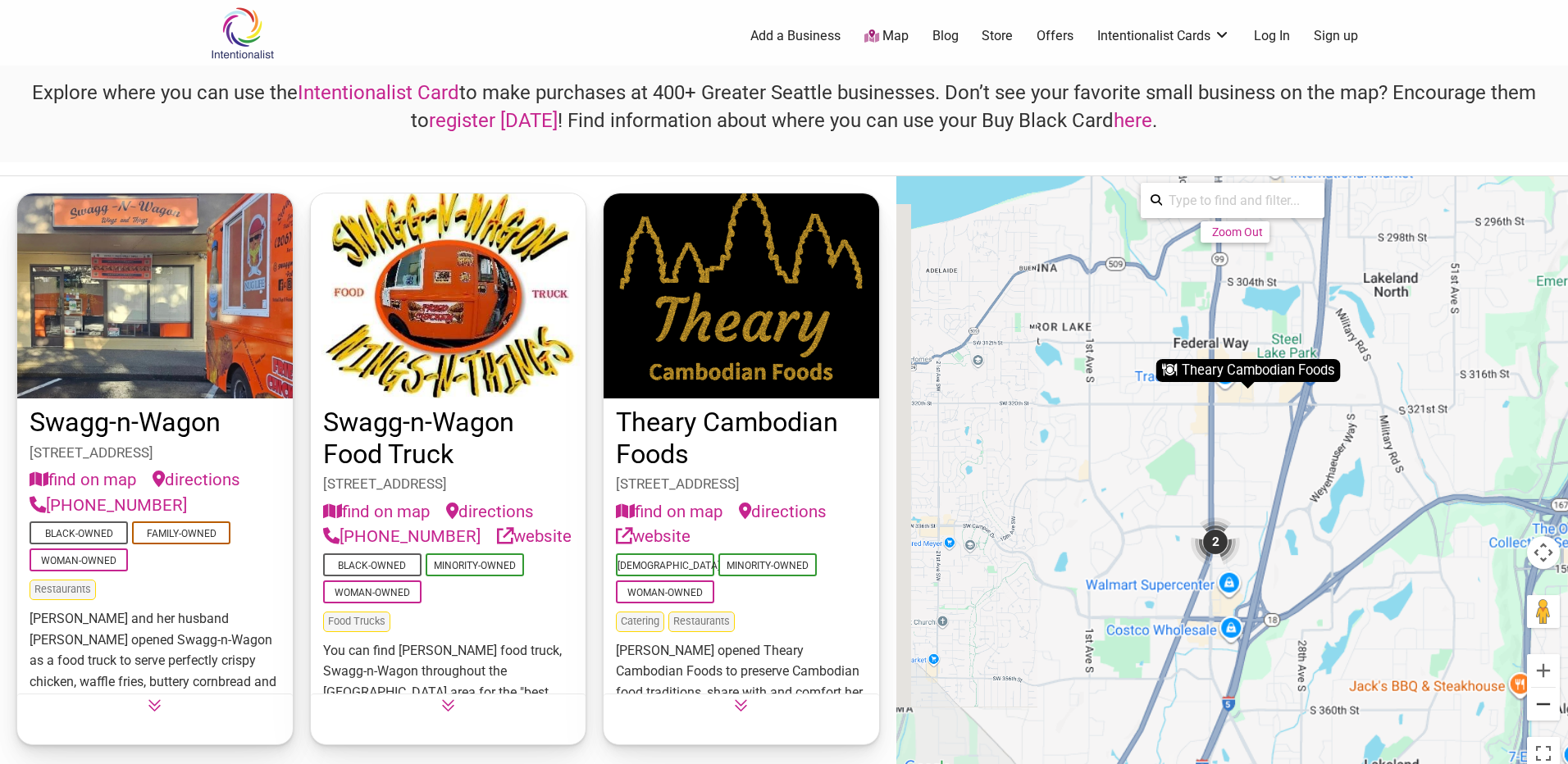
click at [1551, 705] on button "Zoom out" at bounding box center [1543, 704] width 32 height 32
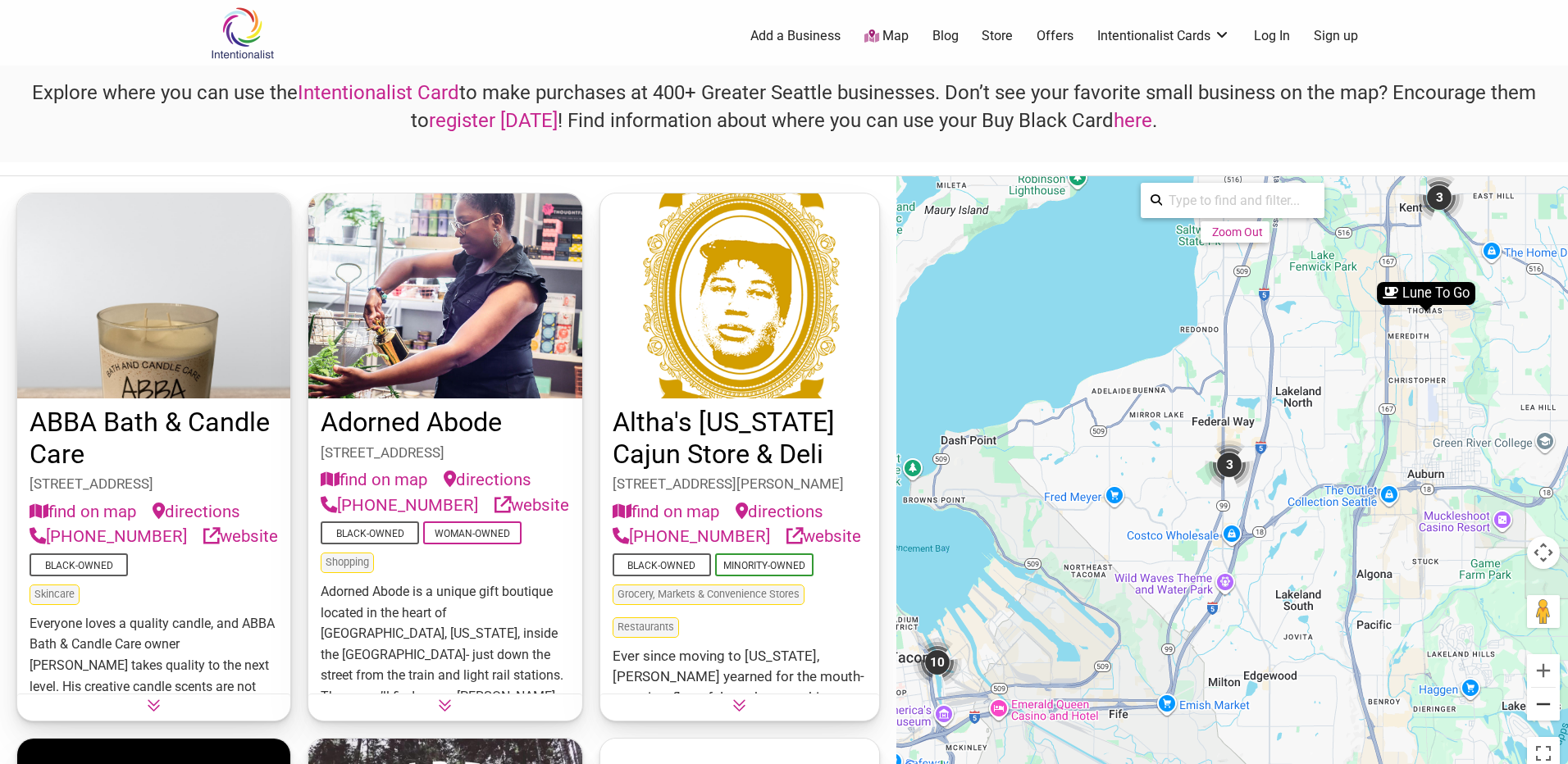
click at [1551, 705] on button "Zoom out" at bounding box center [1543, 704] width 32 height 32
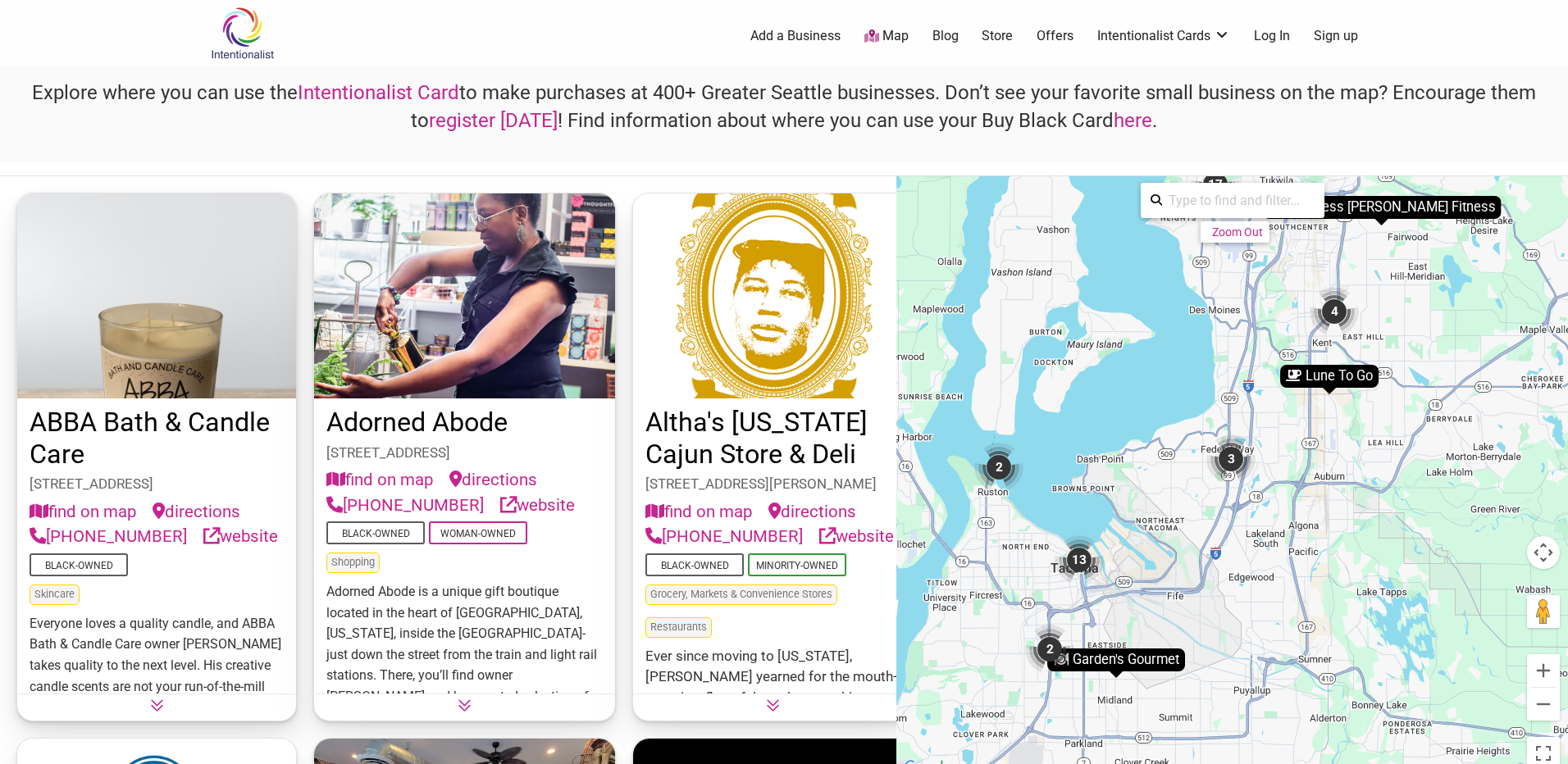
click at [1084, 557] on div "13" at bounding box center [1079, 560] width 49 height 49
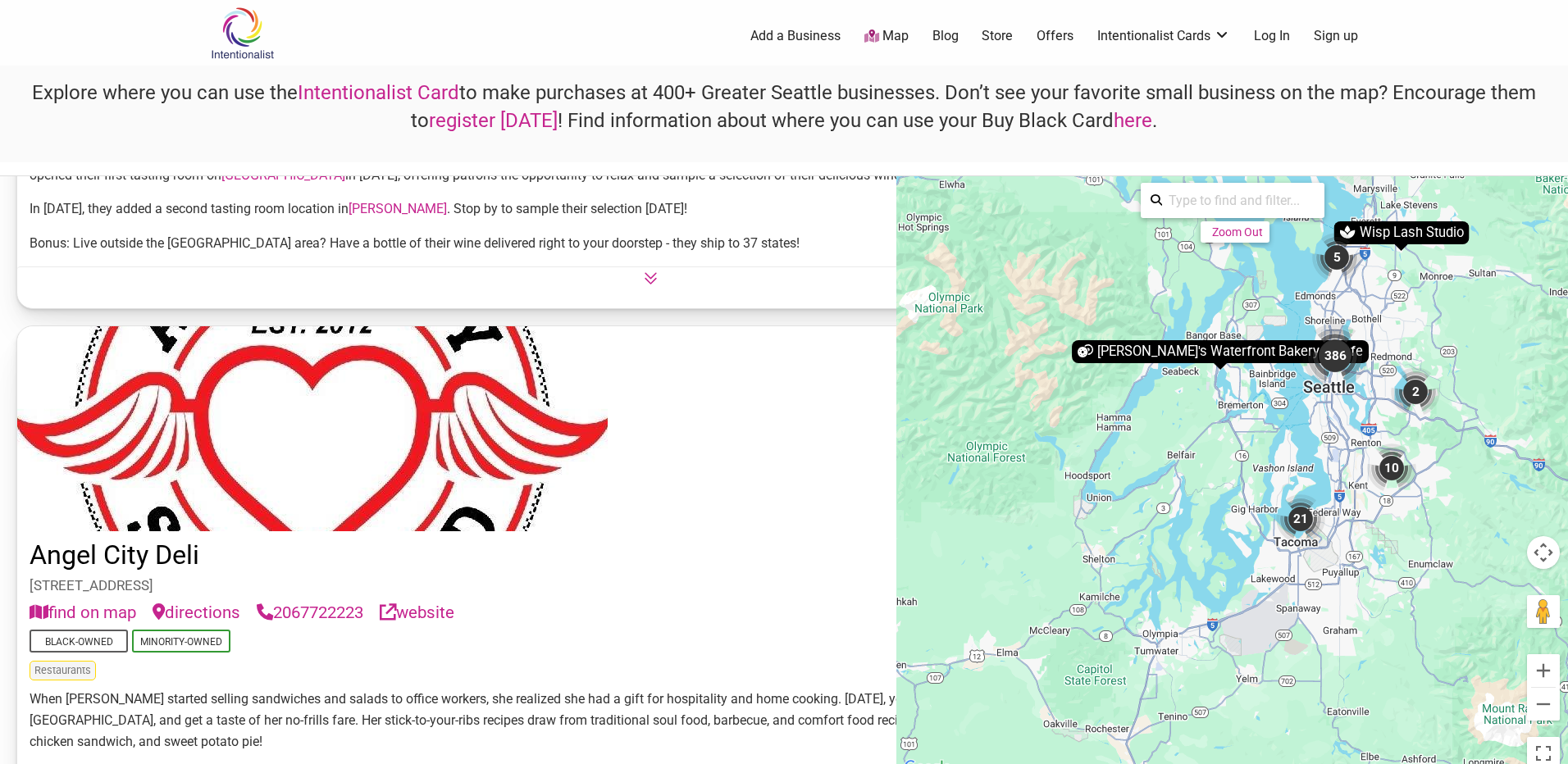
scroll to position [43508, 0]
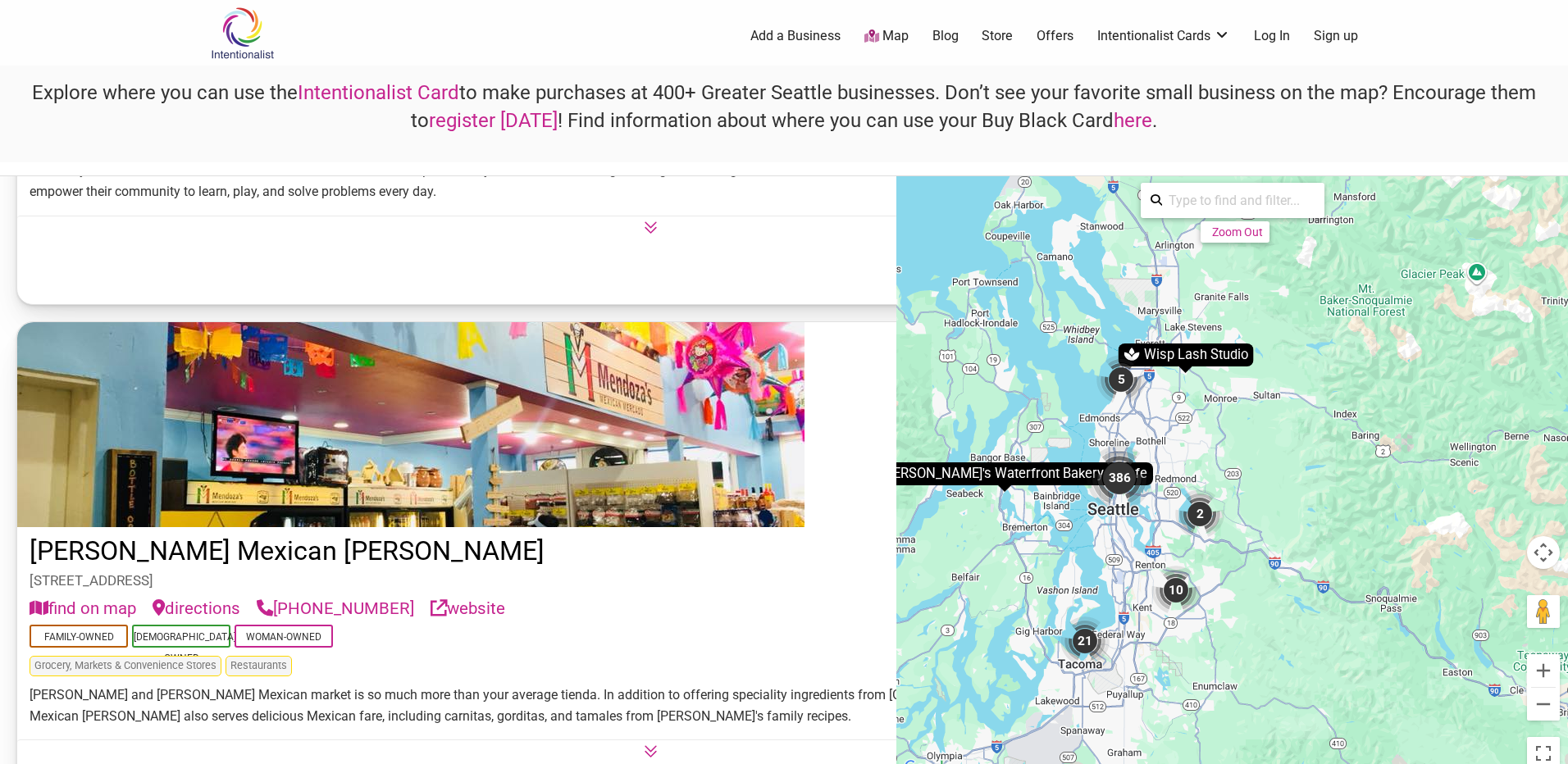
drag, startPoint x: 1423, startPoint y: 386, endPoint x: 1243, endPoint y: 489, distance: 207.4
click at [1225, 489] on div "2" at bounding box center [1199, 513] width 49 height 49
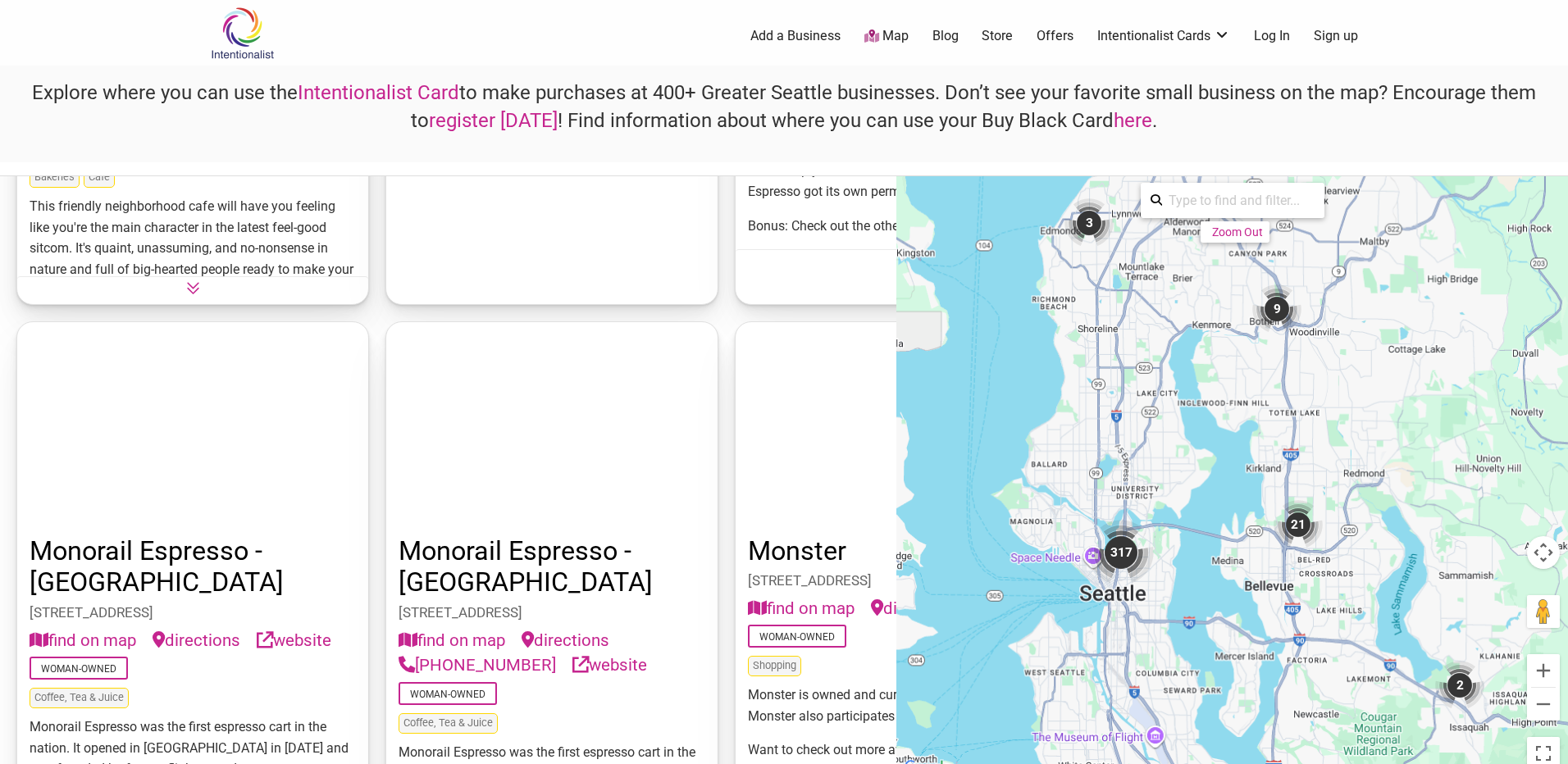
scroll to position [36962, 0]
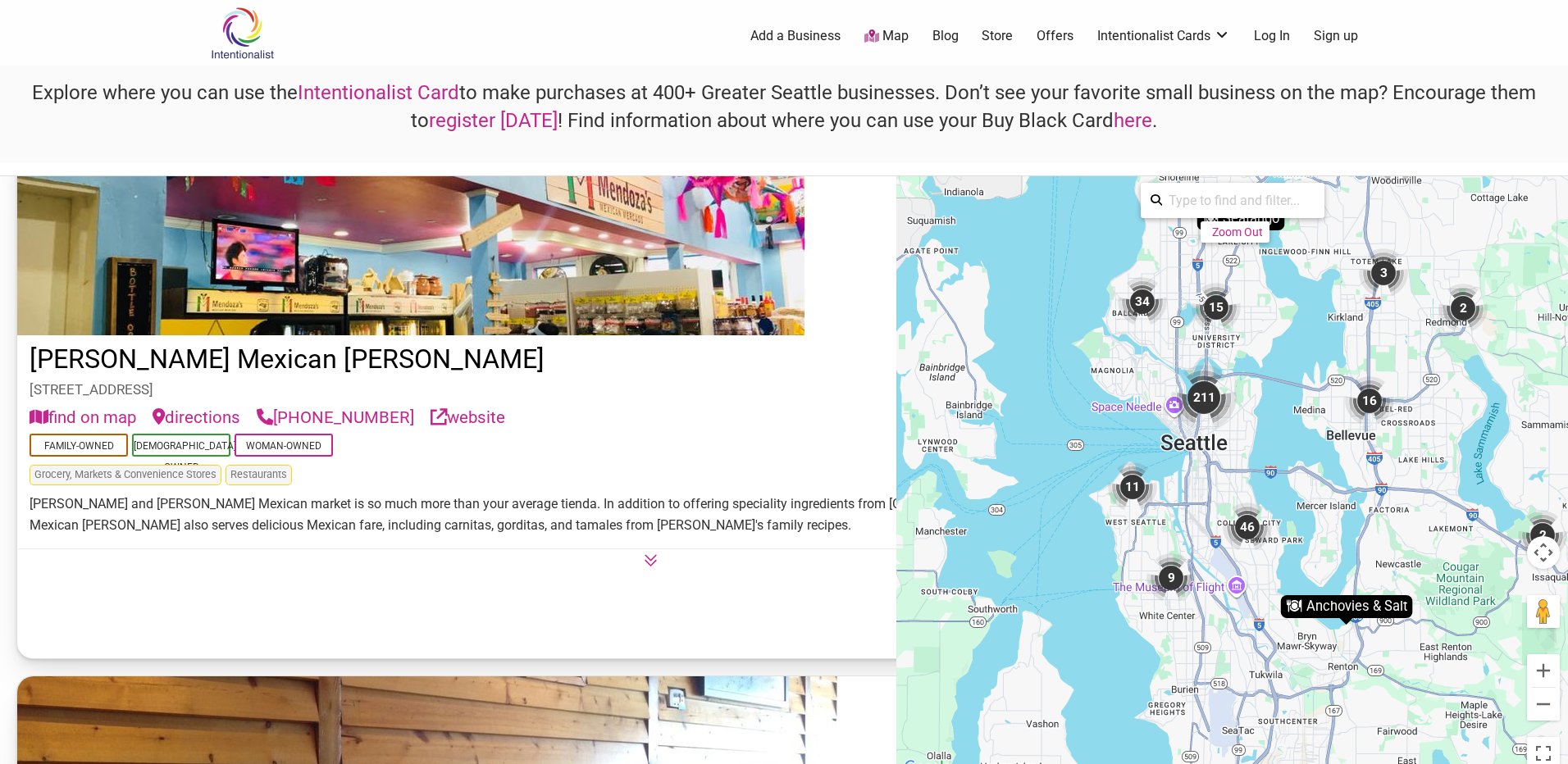
drag, startPoint x: 1222, startPoint y: 537, endPoint x: 1294, endPoint y: 393, distance: 161.0
click at [1295, 389] on div "To activate drag with keyboard, press Alt + Enter. Once in keyboard drag state,…" at bounding box center [1232, 476] width 672 height 601
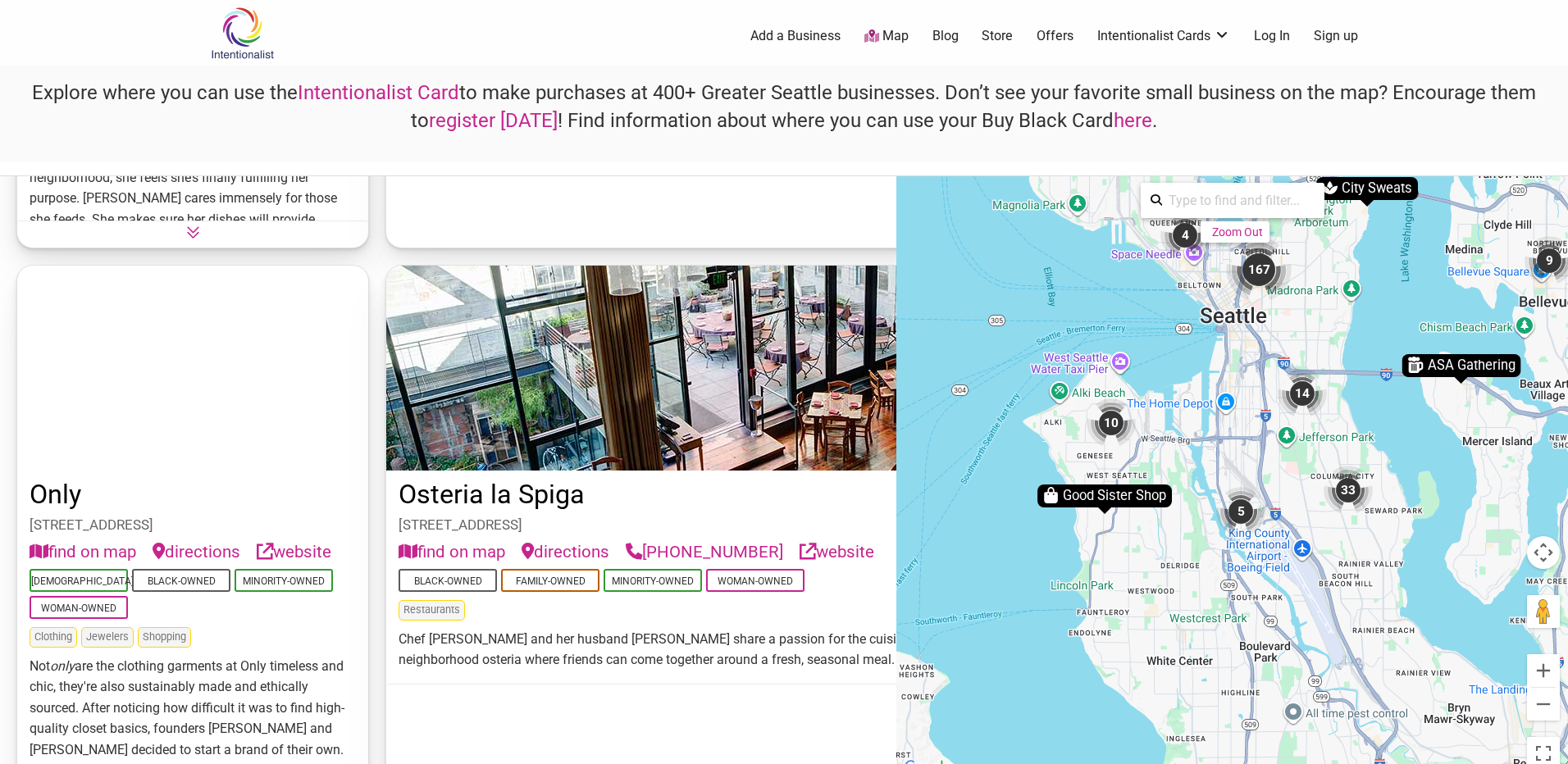
scroll to position [33144, 0]
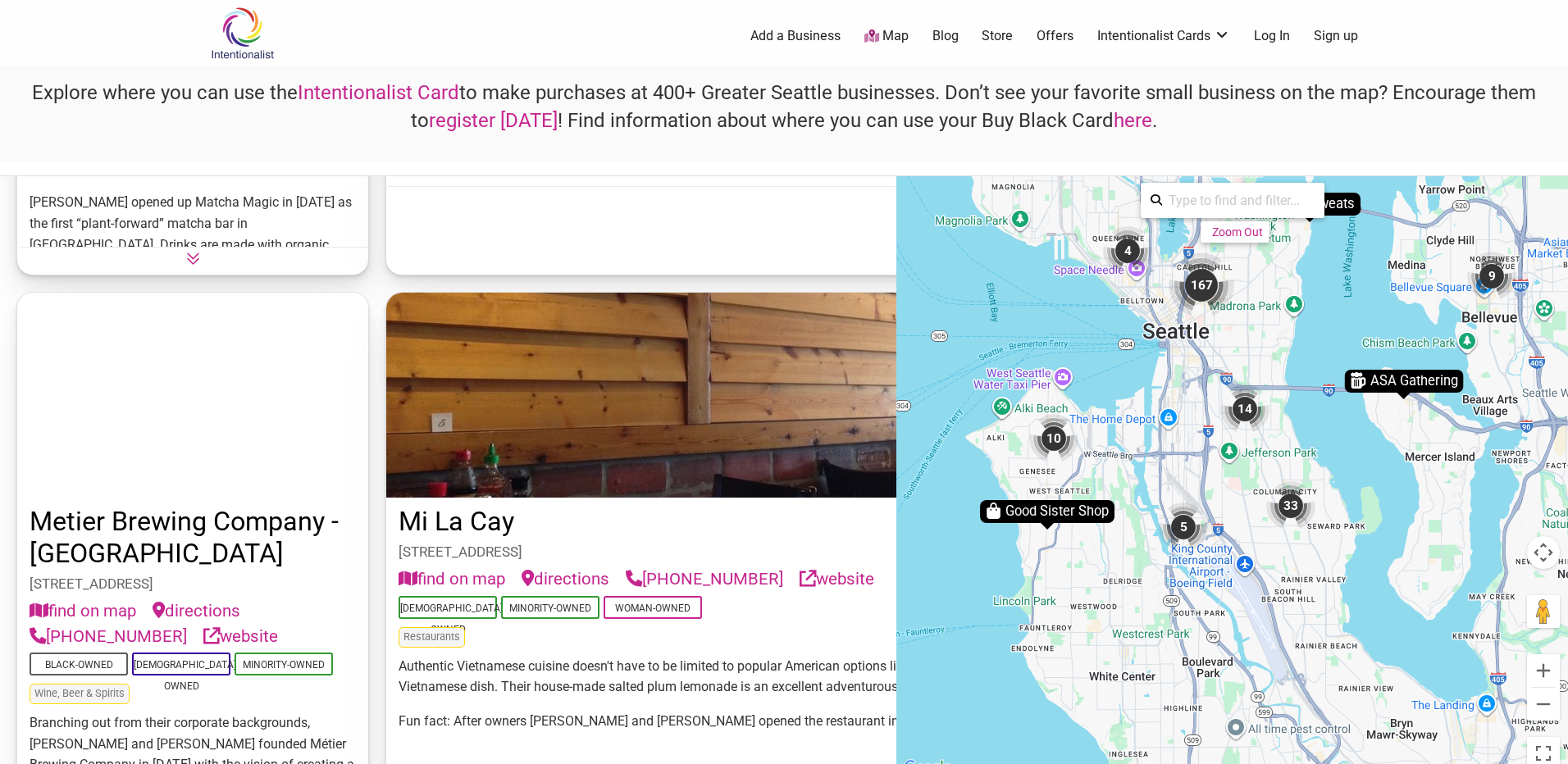
drag, startPoint x: 1154, startPoint y: 616, endPoint x: 1104, endPoint y: 455, distance: 168.6
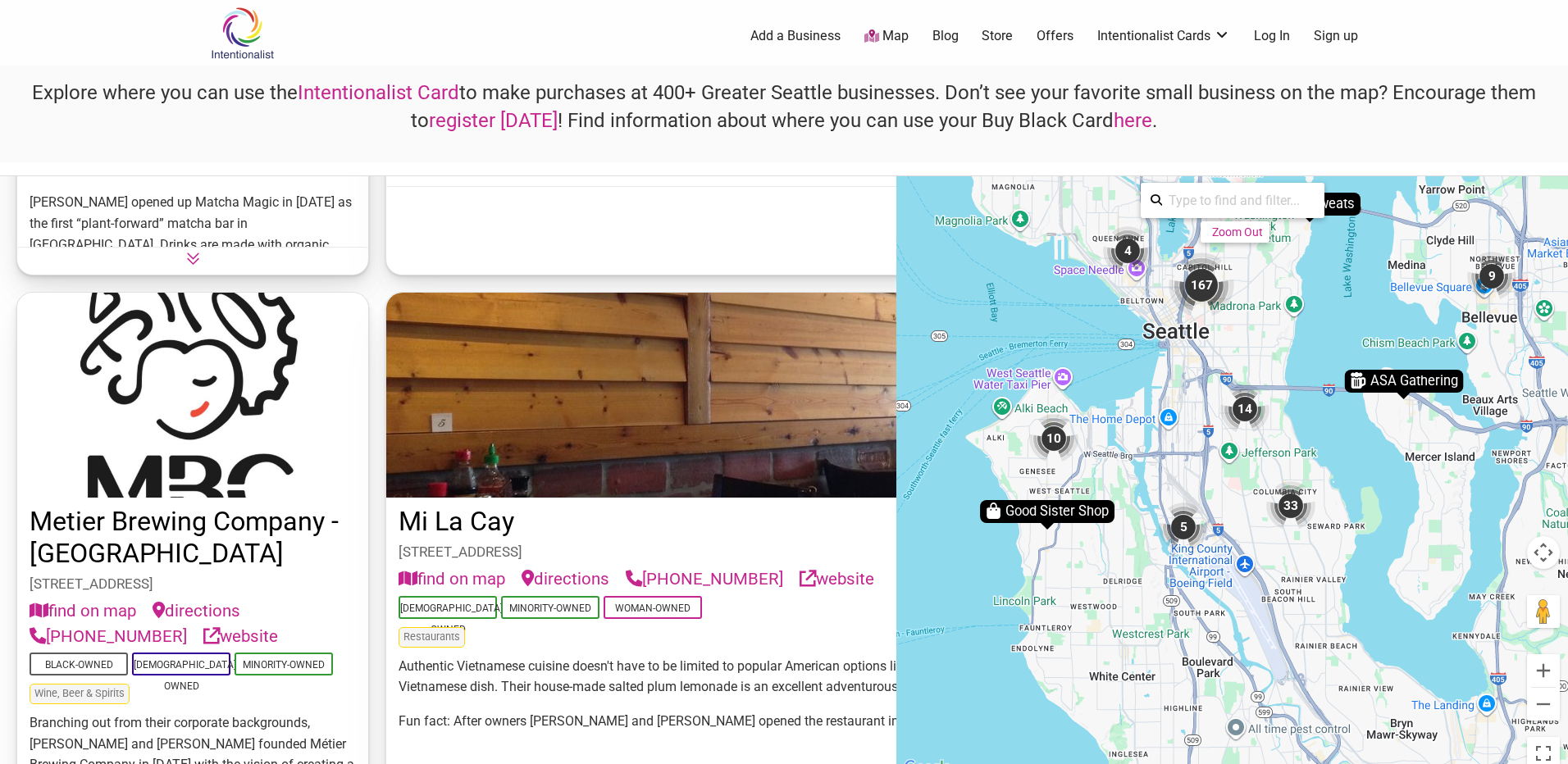
click at [1104, 455] on div "To activate drag with keyboard, press Alt + Enter. Once in keyboard drag state,…" at bounding box center [1232, 476] width 672 height 601
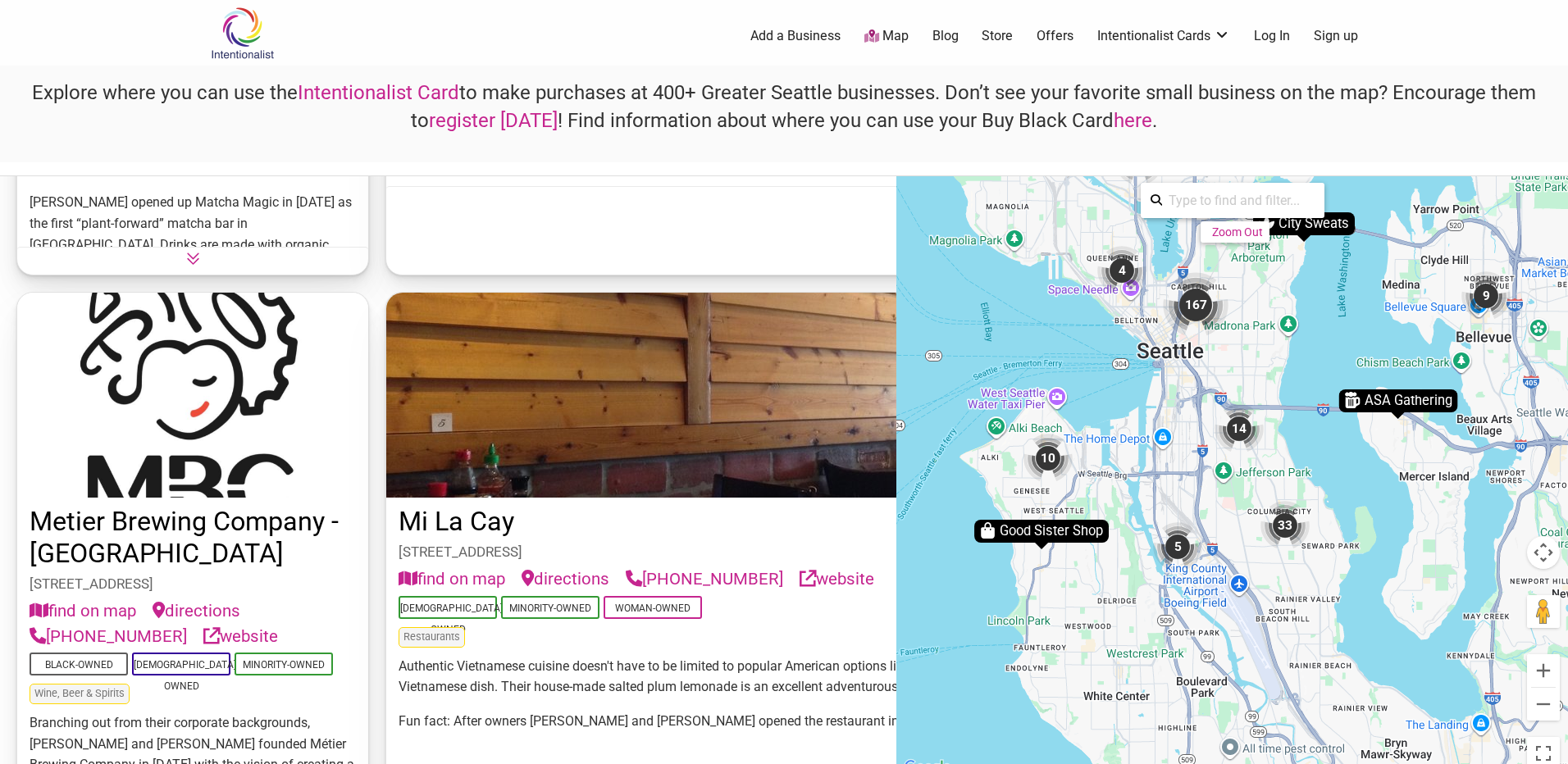
click at [1104, 456] on div "To activate drag with keyboard, press Alt + Enter. Once in keyboard drag state,…" at bounding box center [1232, 476] width 672 height 601
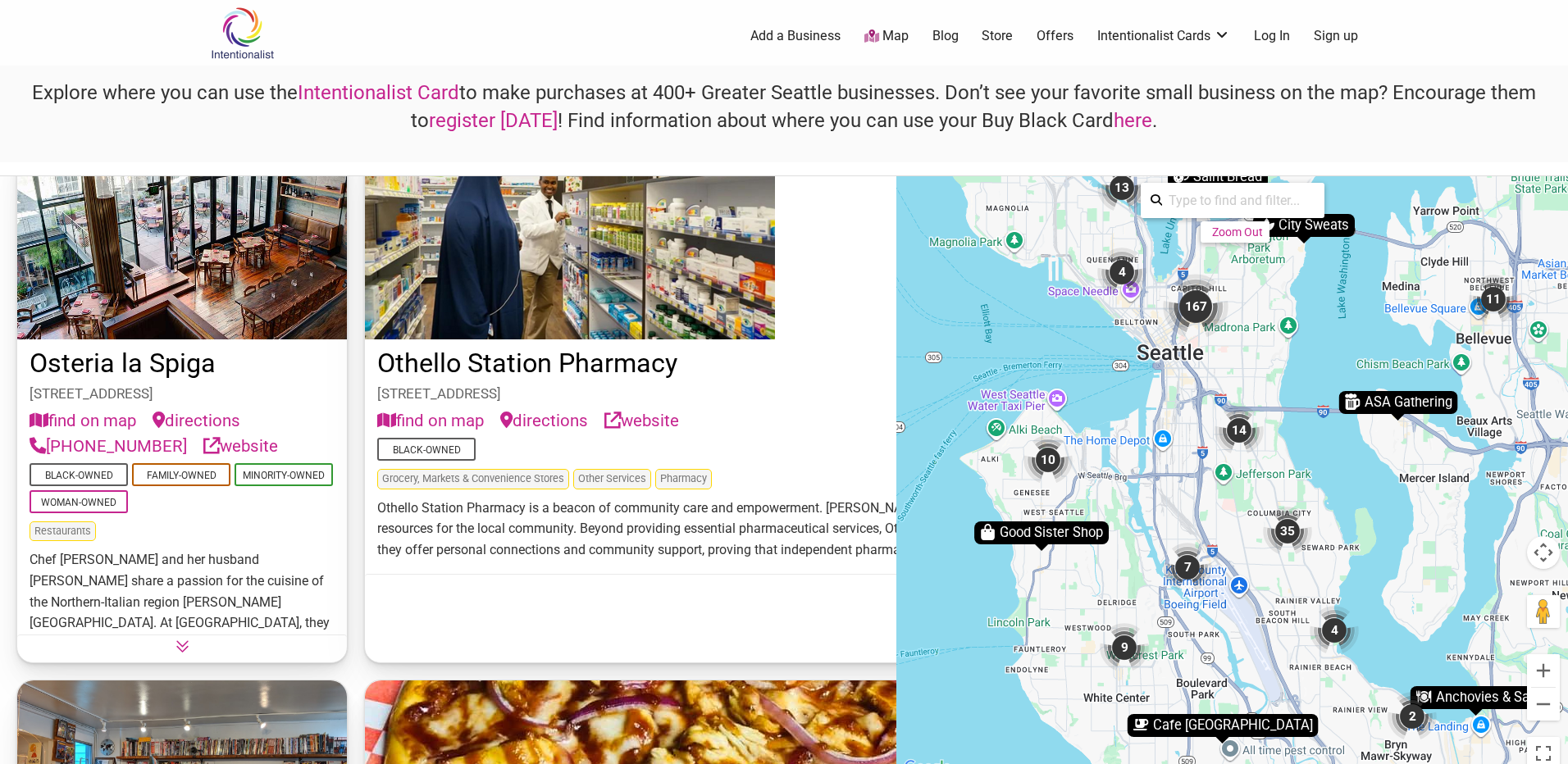
scroll to position [29872, 0]
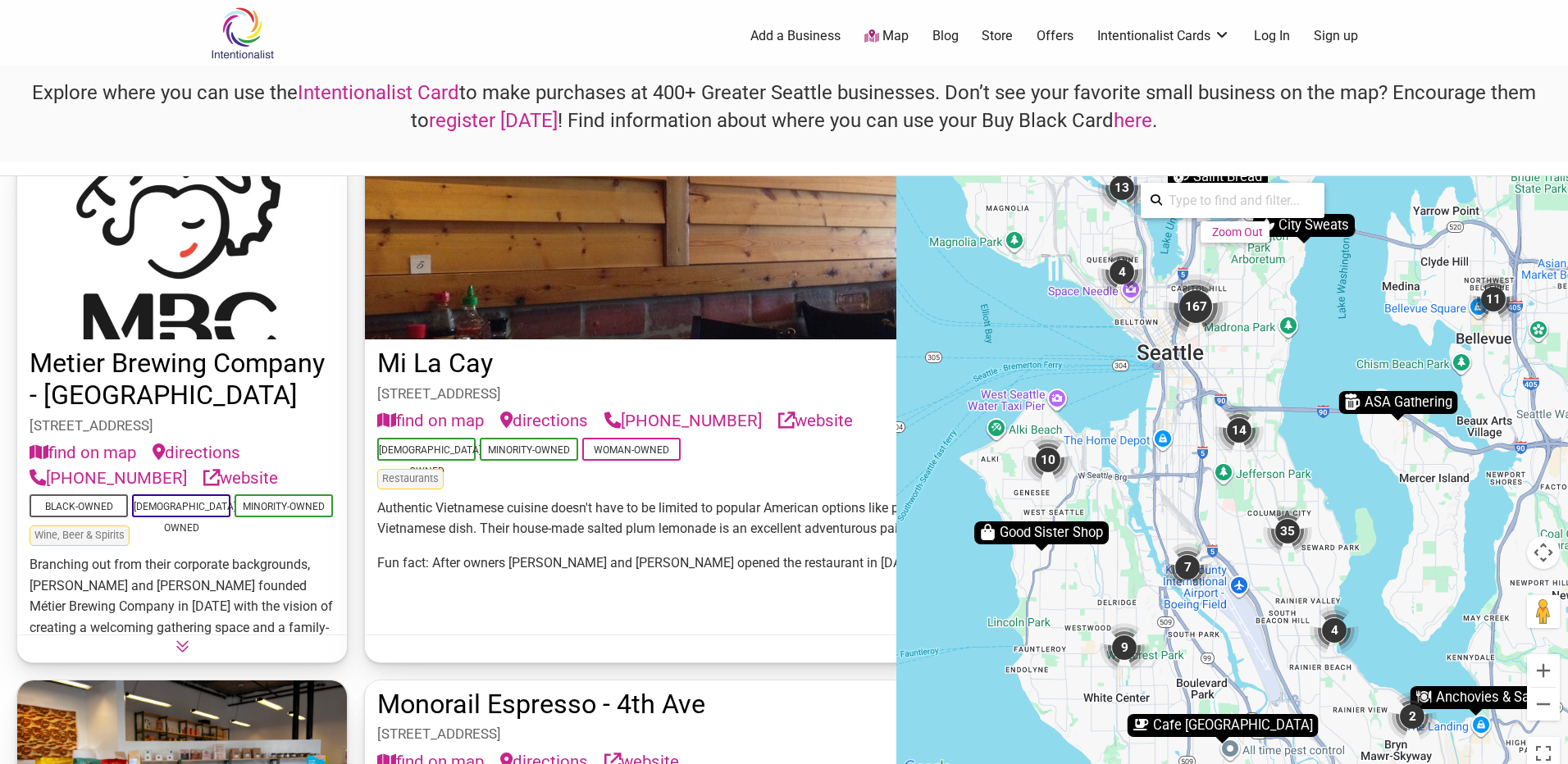
click at [1199, 306] on div "167" at bounding box center [1195, 306] width 66 height 66
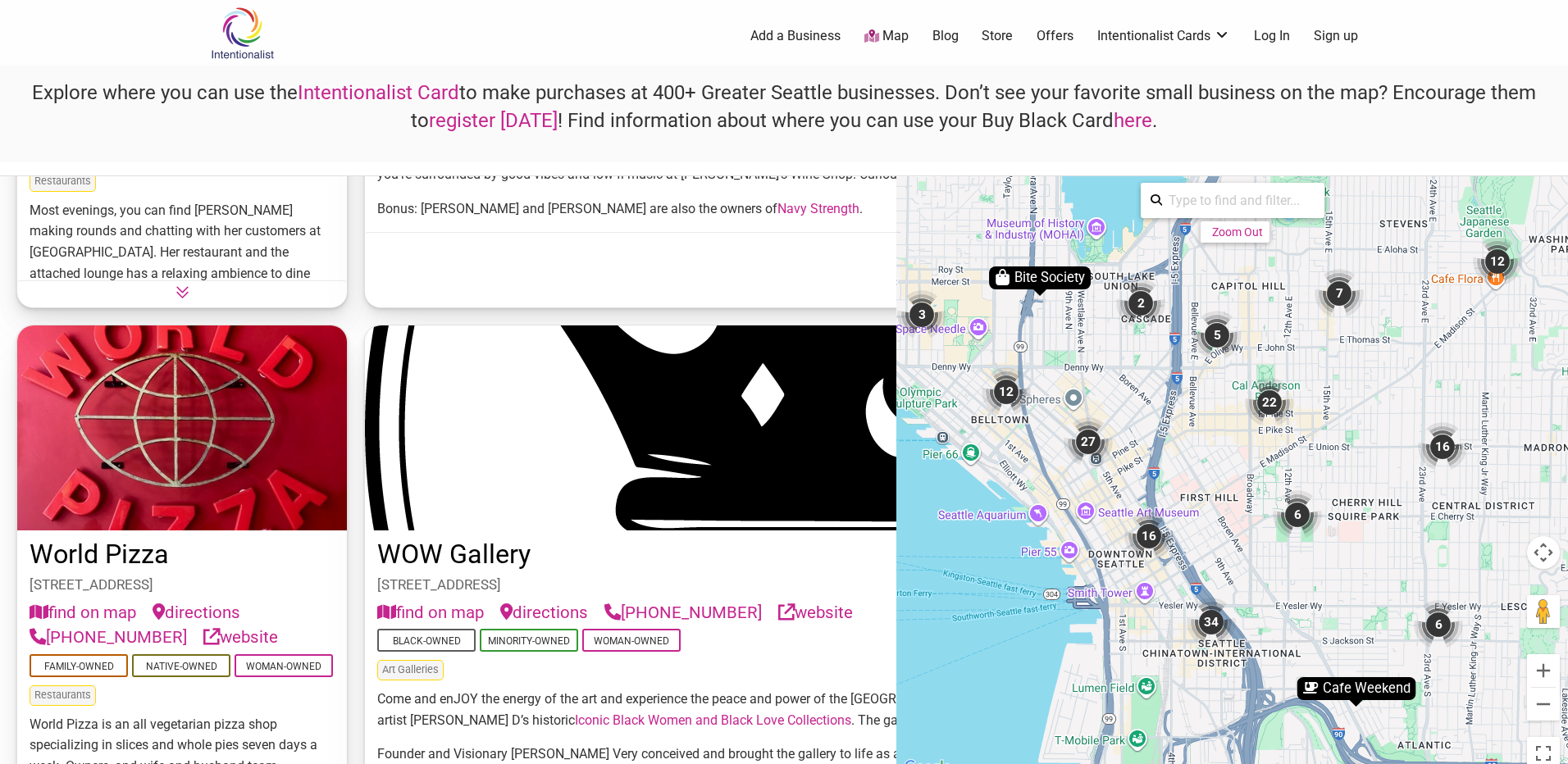
scroll to position [17324, 0]
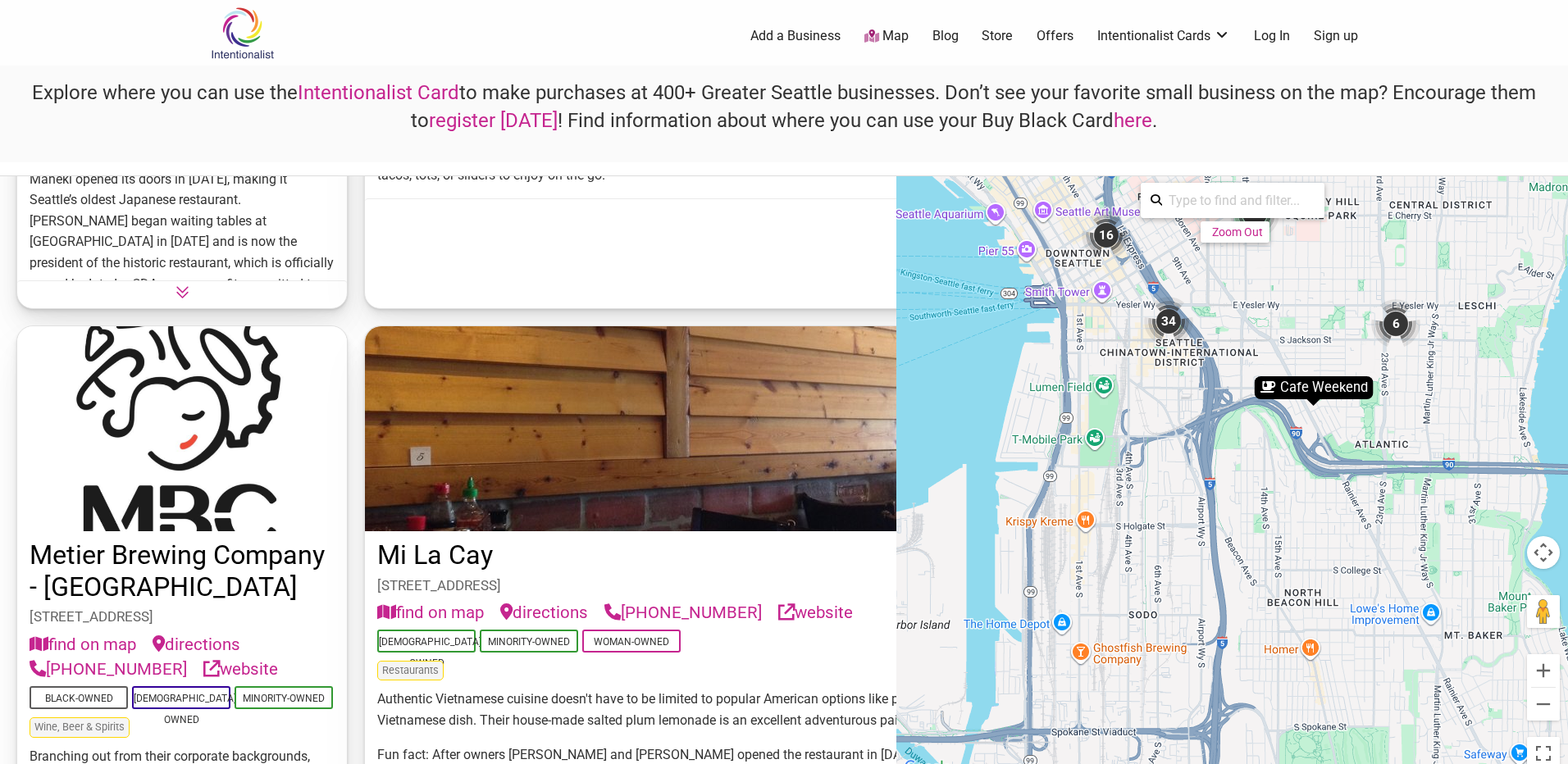
drag, startPoint x: 1222, startPoint y: 512, endPoint x: 1179, endPoint y: 209, distance: 306.0
click at [1179, 209] on div "To activate drag with keyboard, press Alt + Enter. Once in keyboard drag state,…" at bounding box center [1232, 476] width 672 height 601
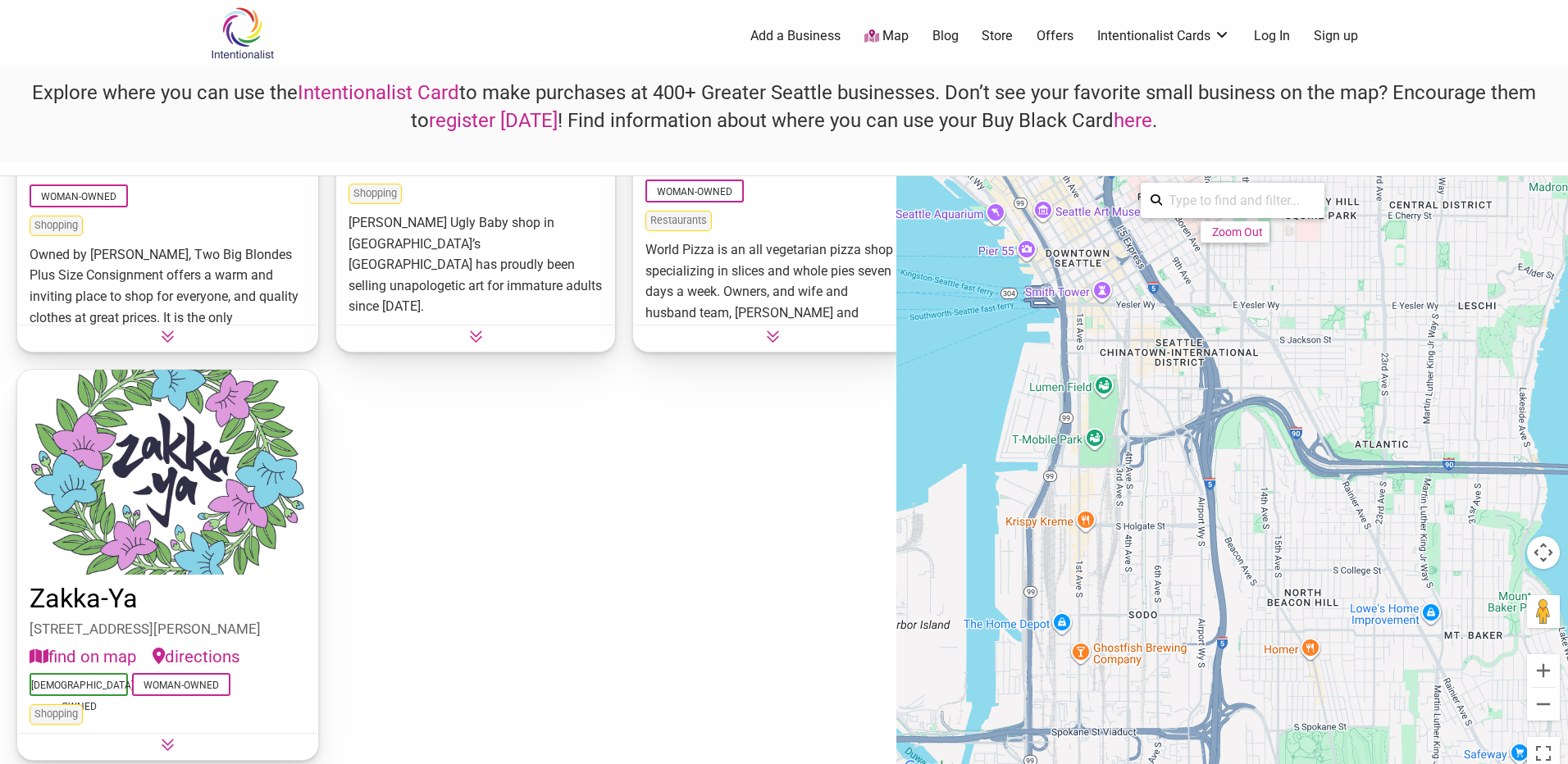
scroll to position [10231, 0]
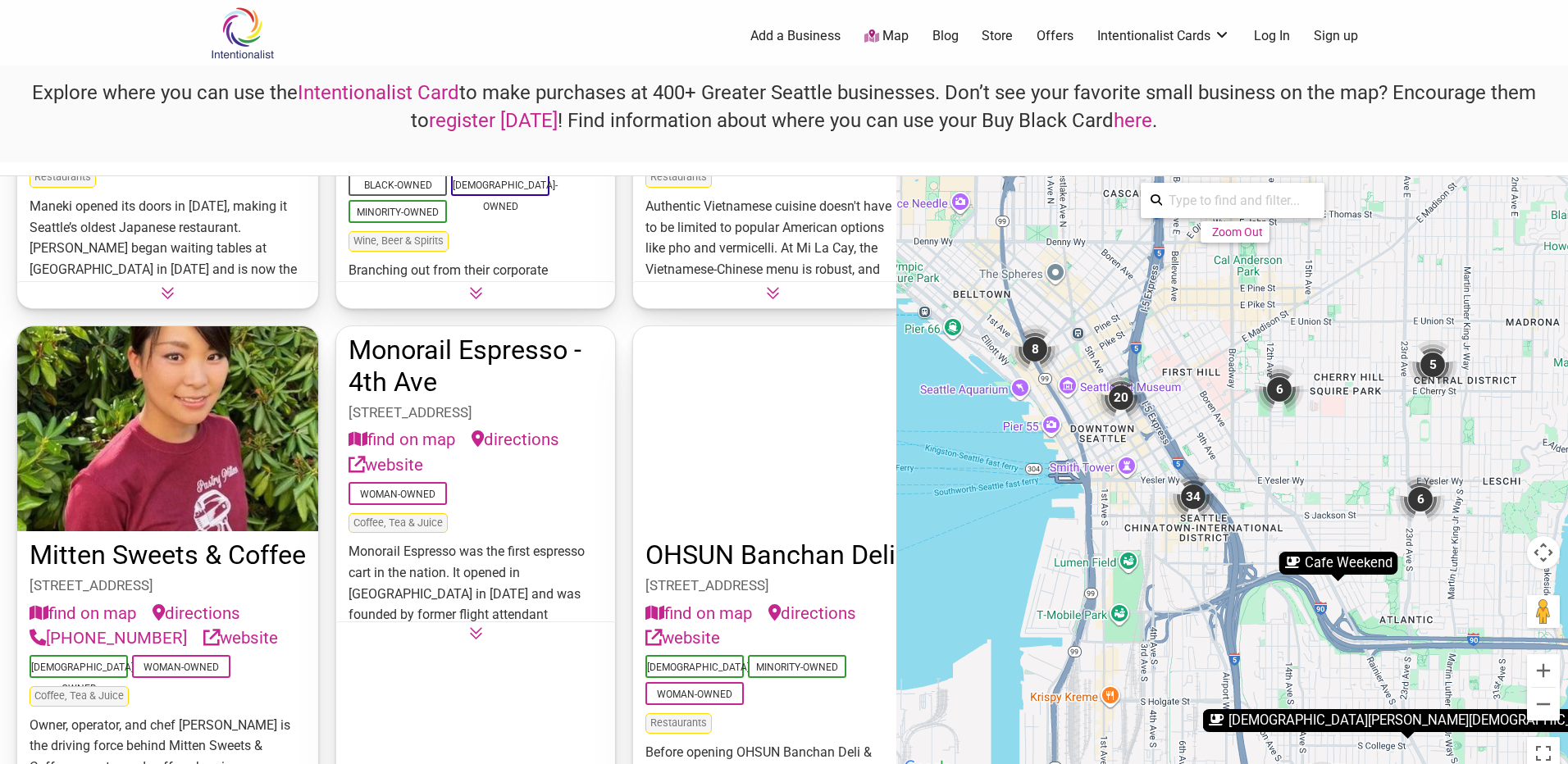
drag, startPoint x: 1187, startPoint y: 402, endPoint x: 1306, endPoint y: 591, distance: 223.3
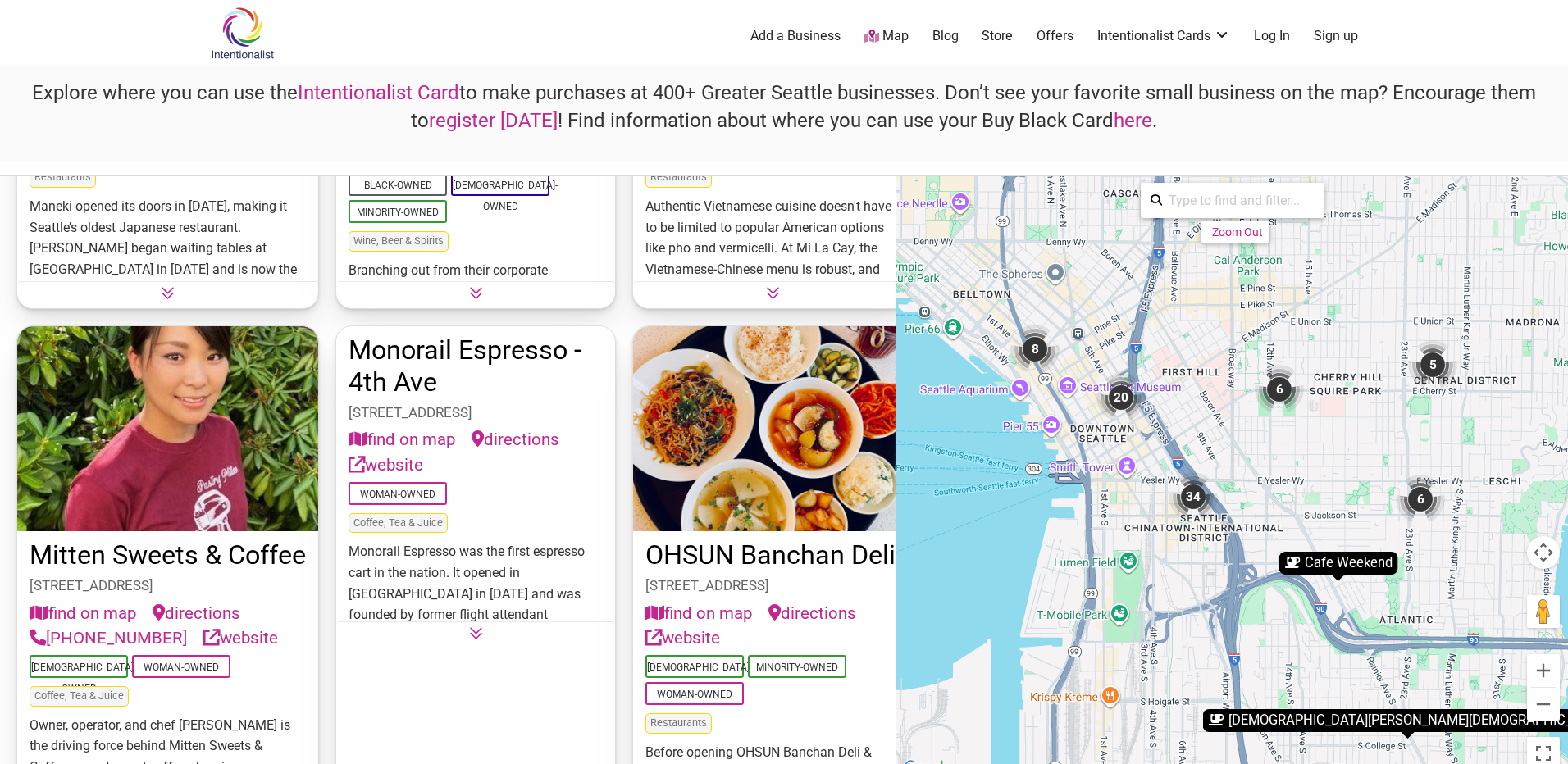
click at [1260, 578] on div "To activate drag with keyboard, press Alt + Enter. Once in keyboard drag state,…" at bounding box center [1232, 476] width 672 height 601
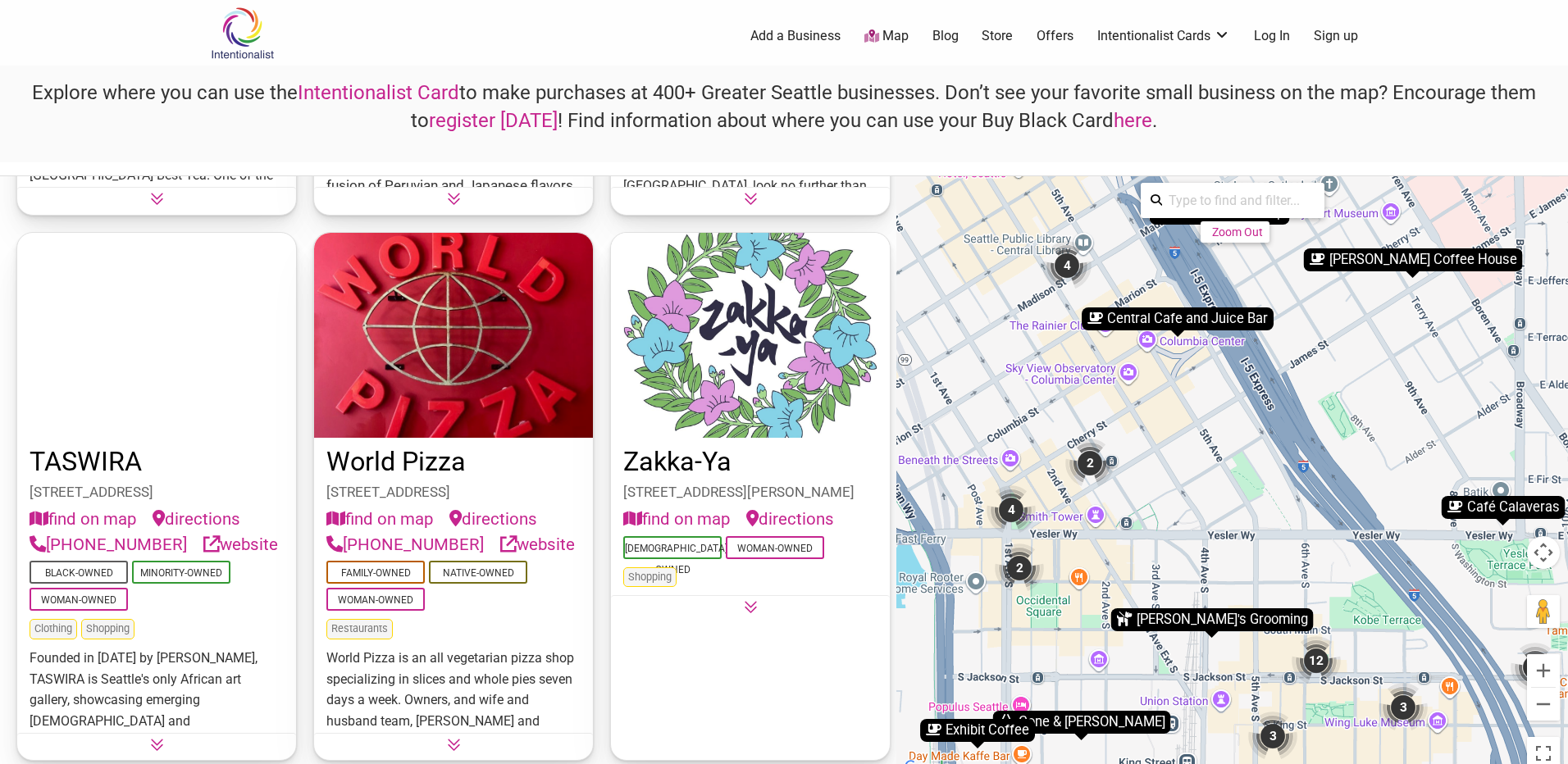
scroll to position [4776, 0]
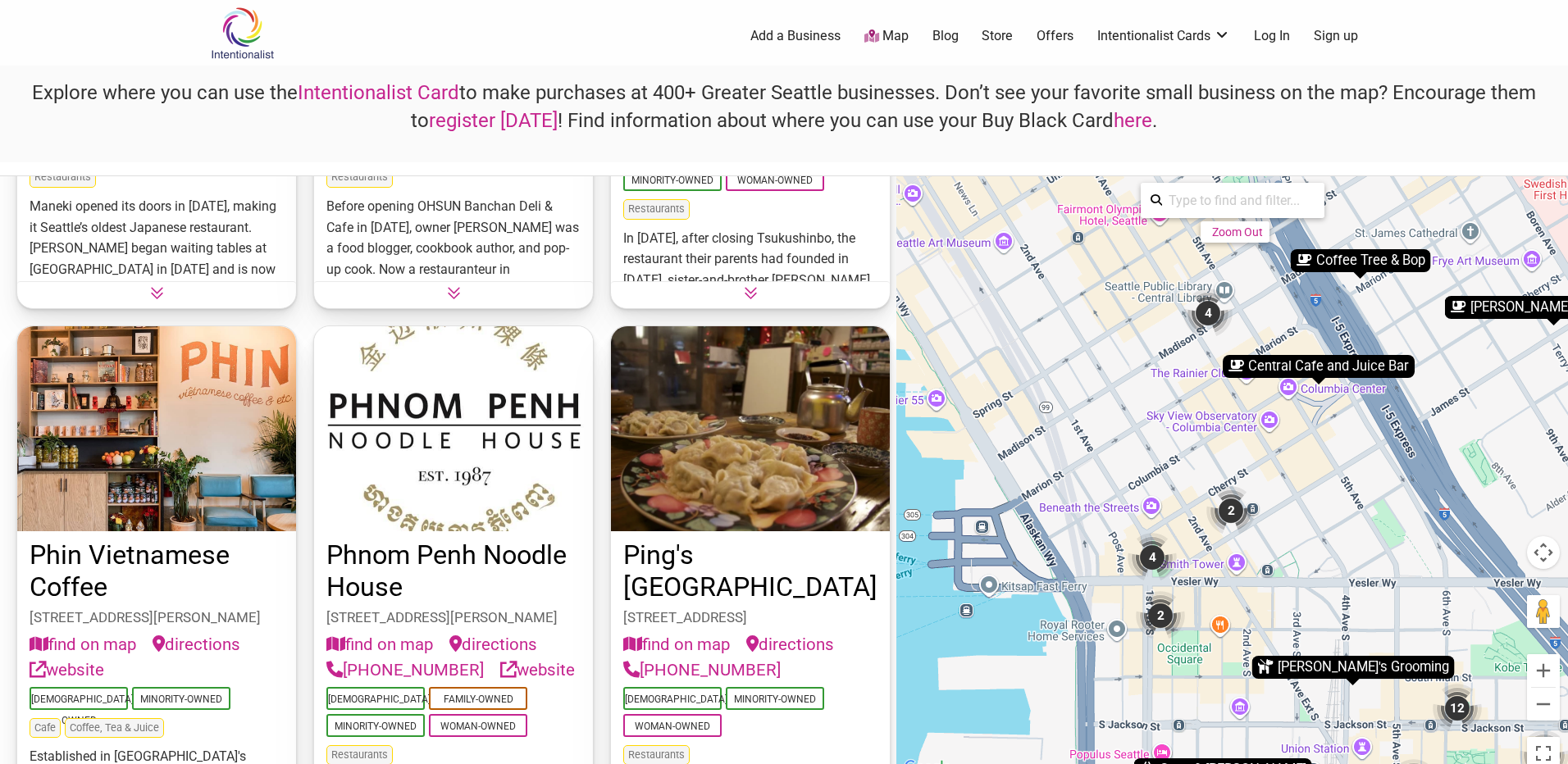
drag, startPoint x: 1244, startPoint y: 381, endPoint x: 1377, endPoint y: 431, distance: 142.1
click at [1377, 431] on div "To activate drag with keyboard, press Alt + Enter. Once in keyboard drag state,…" at bounding box center [1232, 476] width 672 height 601
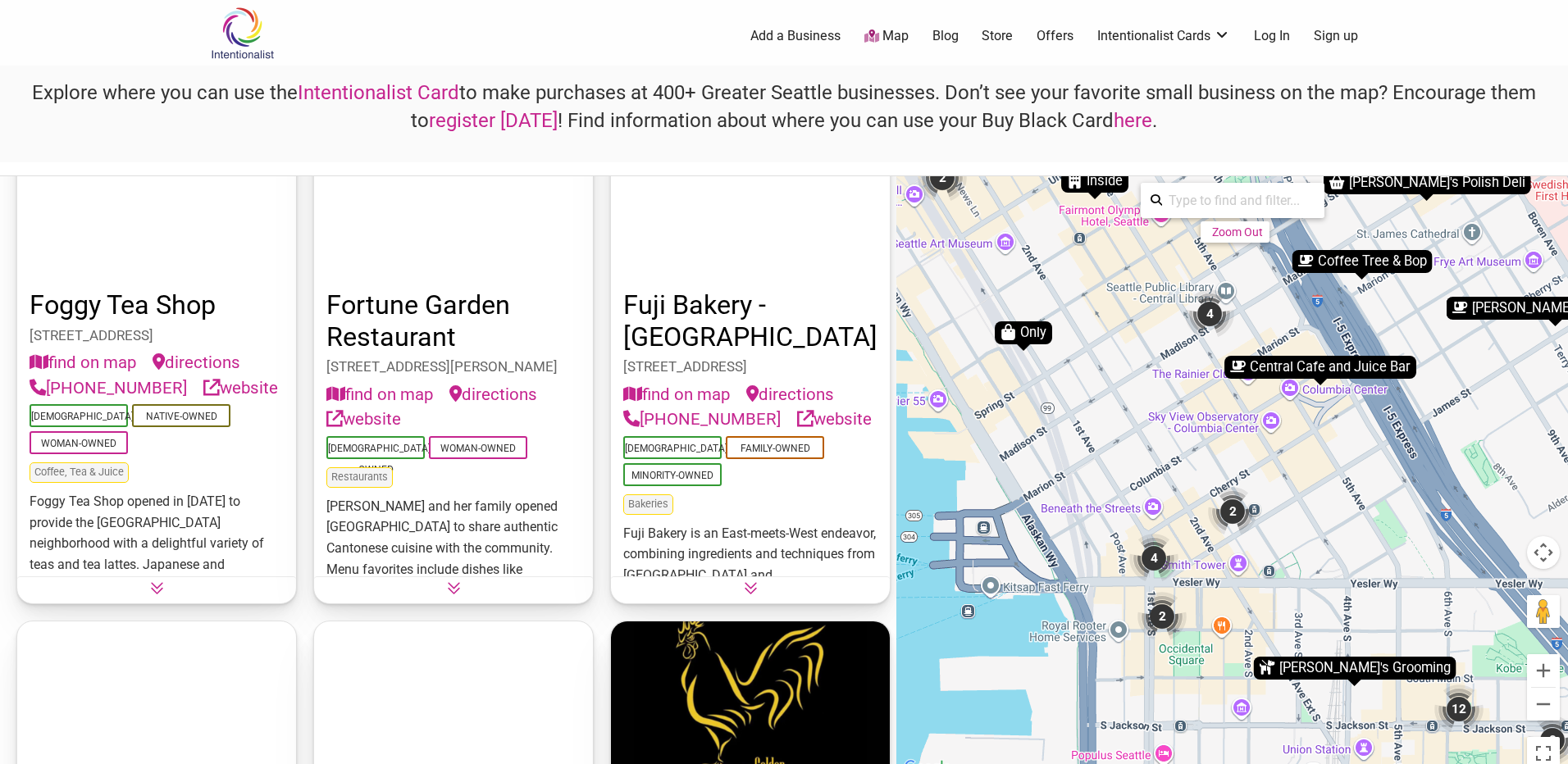
scroll to position [1311, 0]
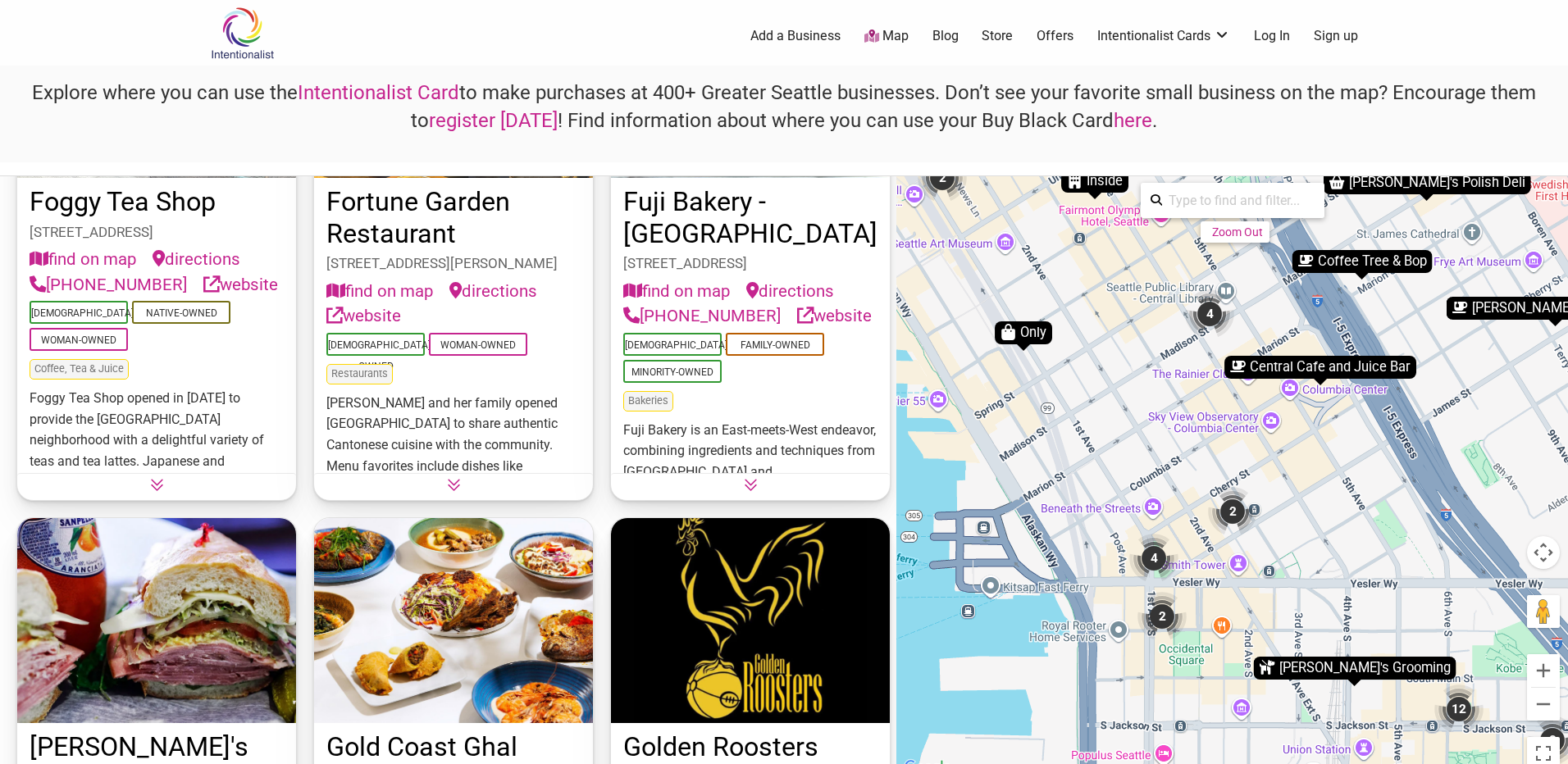
click at [752, 481] on button at bounding box center [750, 483] width 279 height 20
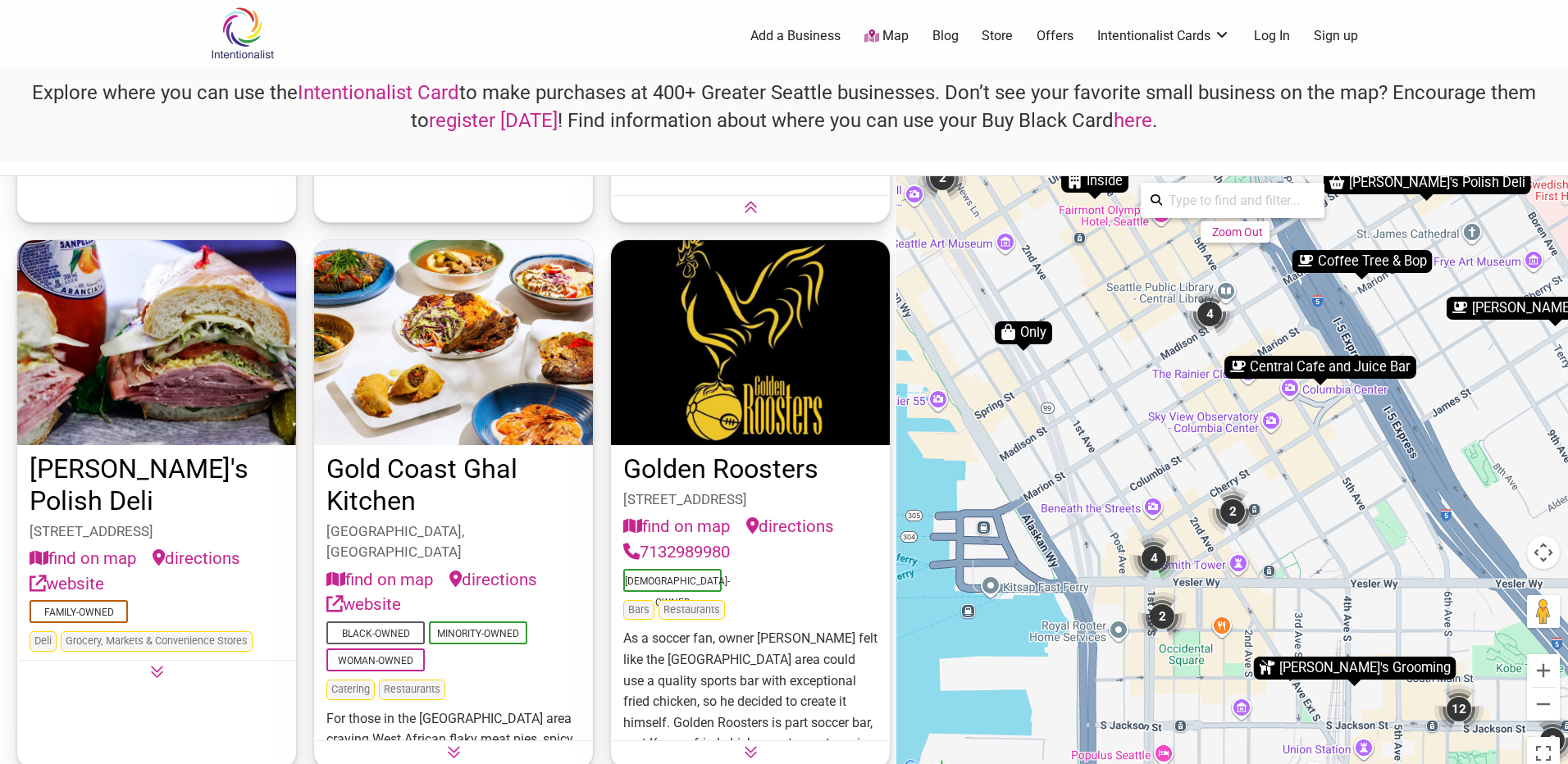
scroll to position [1968, 0]
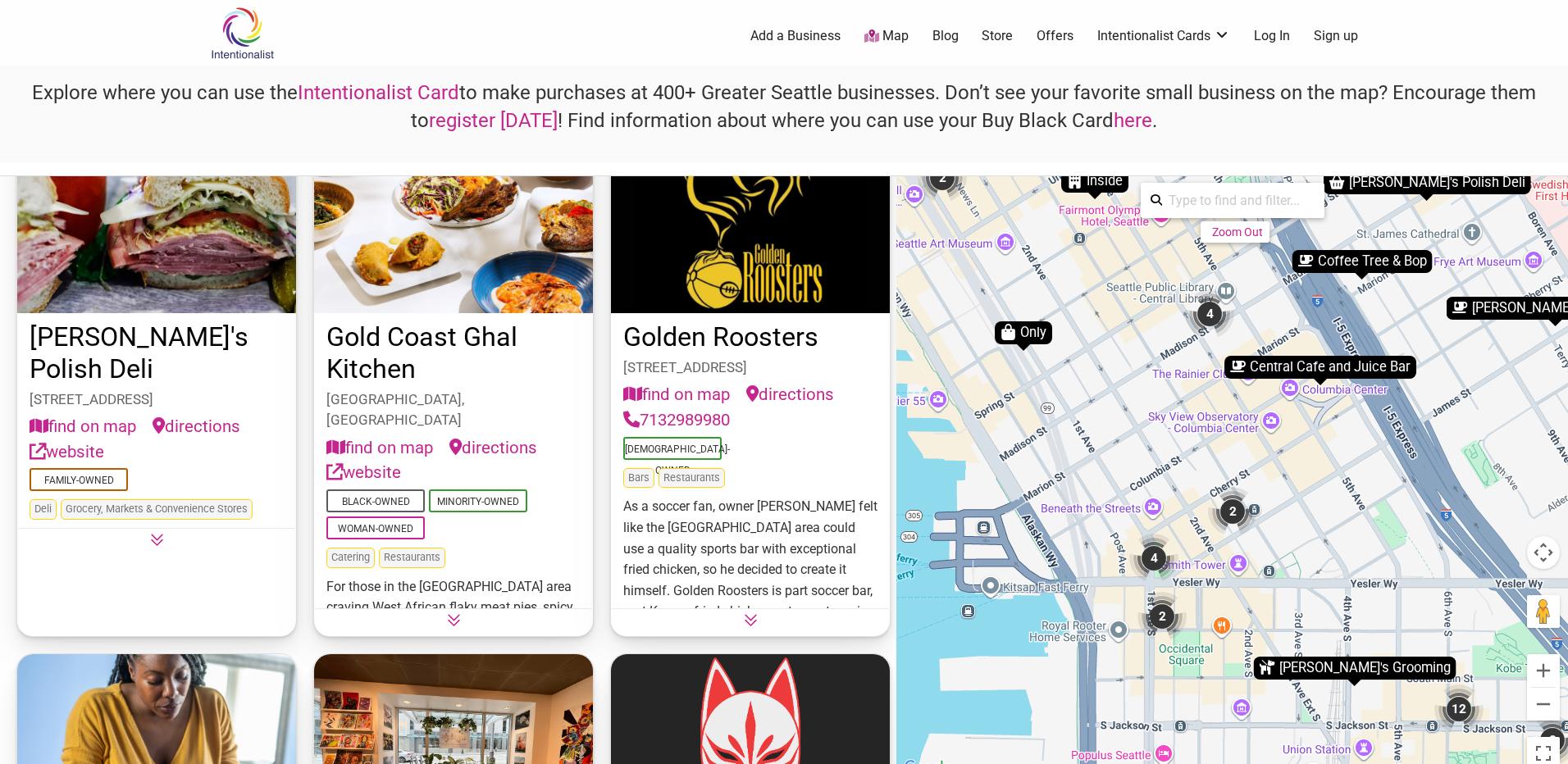
click at [459, 609] on button at bounding box center [453, 618] width 279 height 20
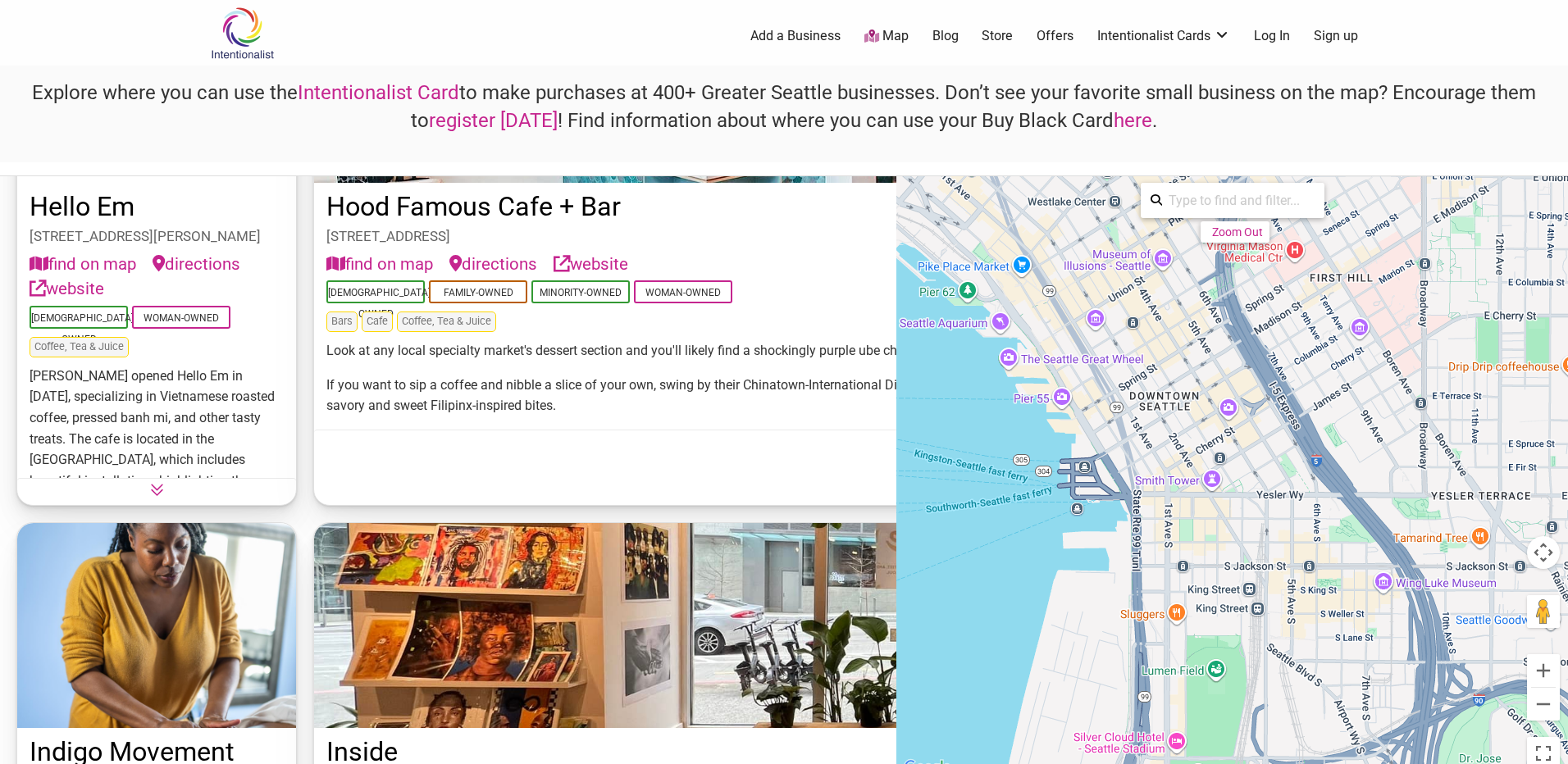
scroll to position [12610, 0]
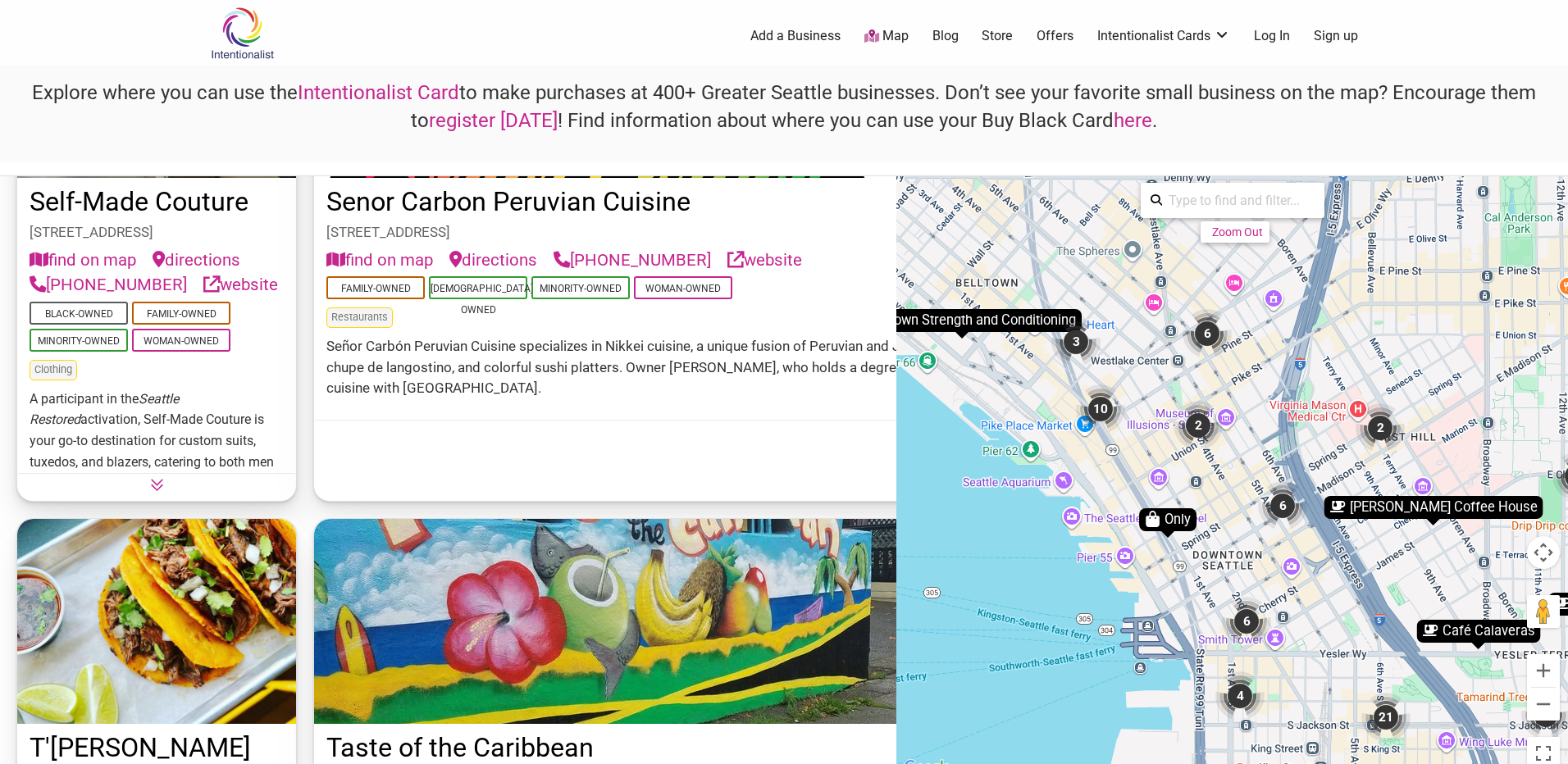
drag, startPoint x: 1174, startPoint y: 319, endPoint x: 1238, endPoint y: 481, distance: 174.2
click at [1240, 481] on div "To activate drag with keyboard, press Alt + Enter. Once in keyboard drag state,…" at bounding box center [1232, 476] width 672 height 601
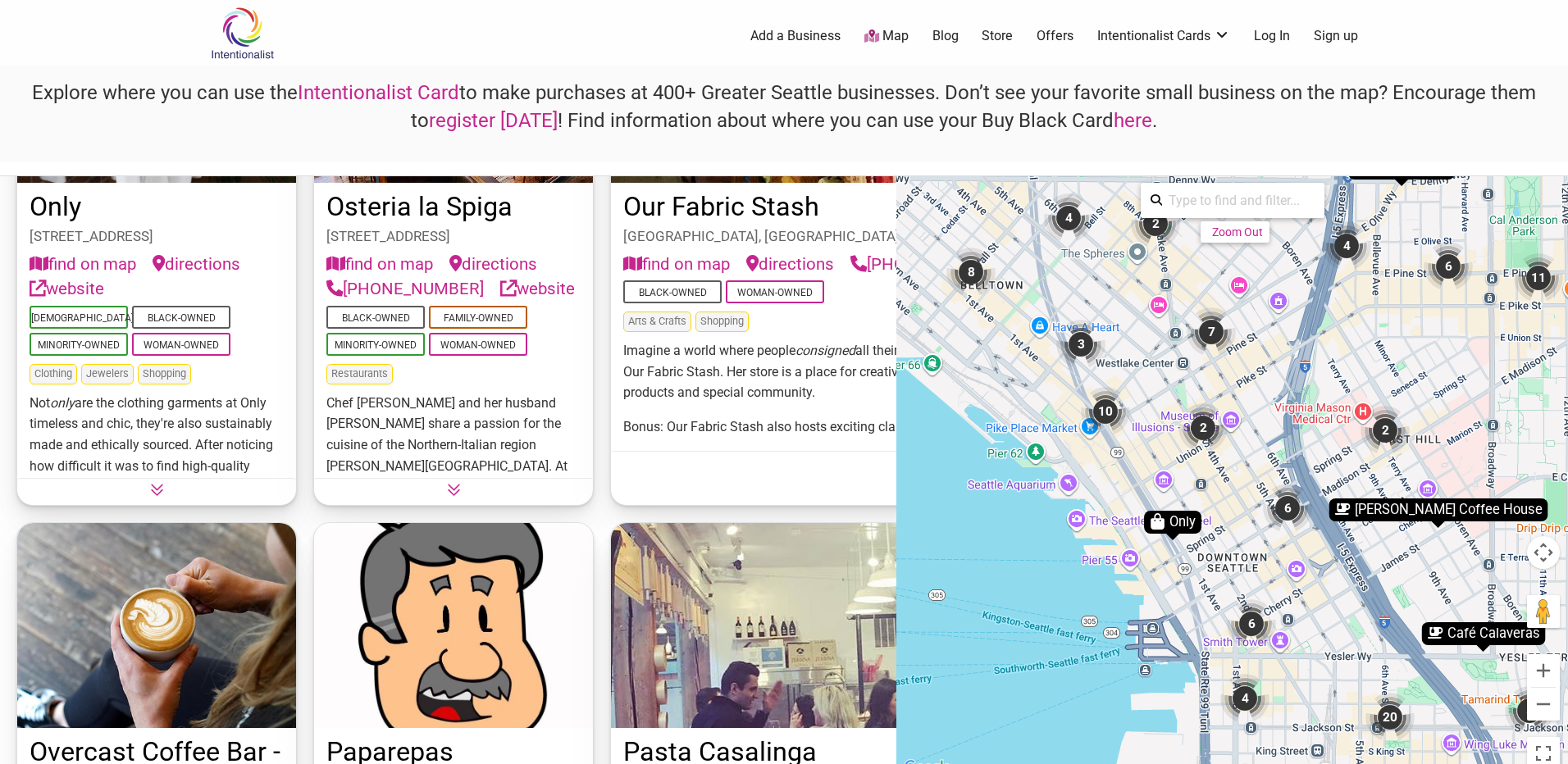
scroll to position [16429, 0]
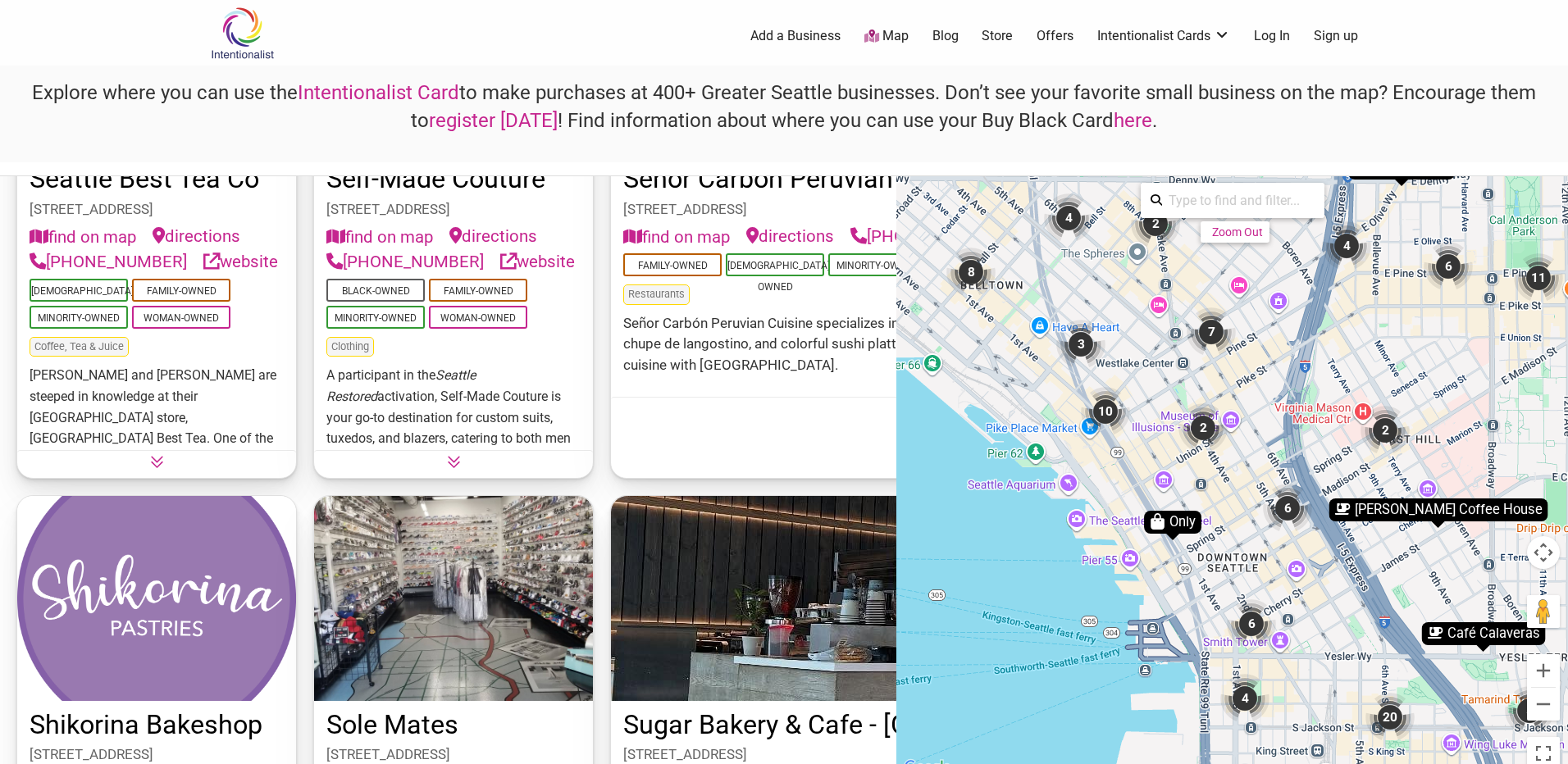
click at [1099, 410] on div "10" at bounding box center [1105, 411] width 49 height 49
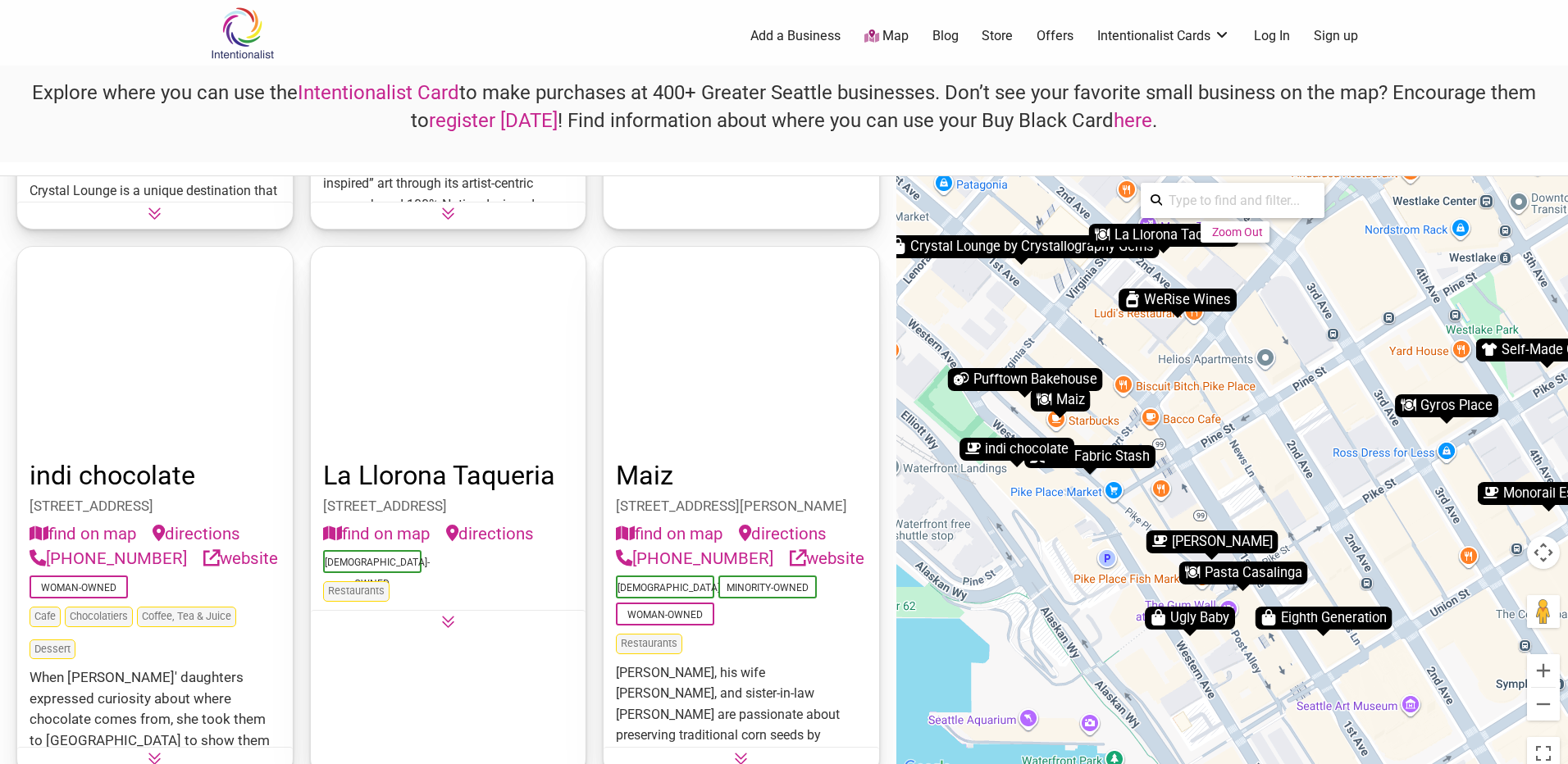
scroll to position [0, 0]
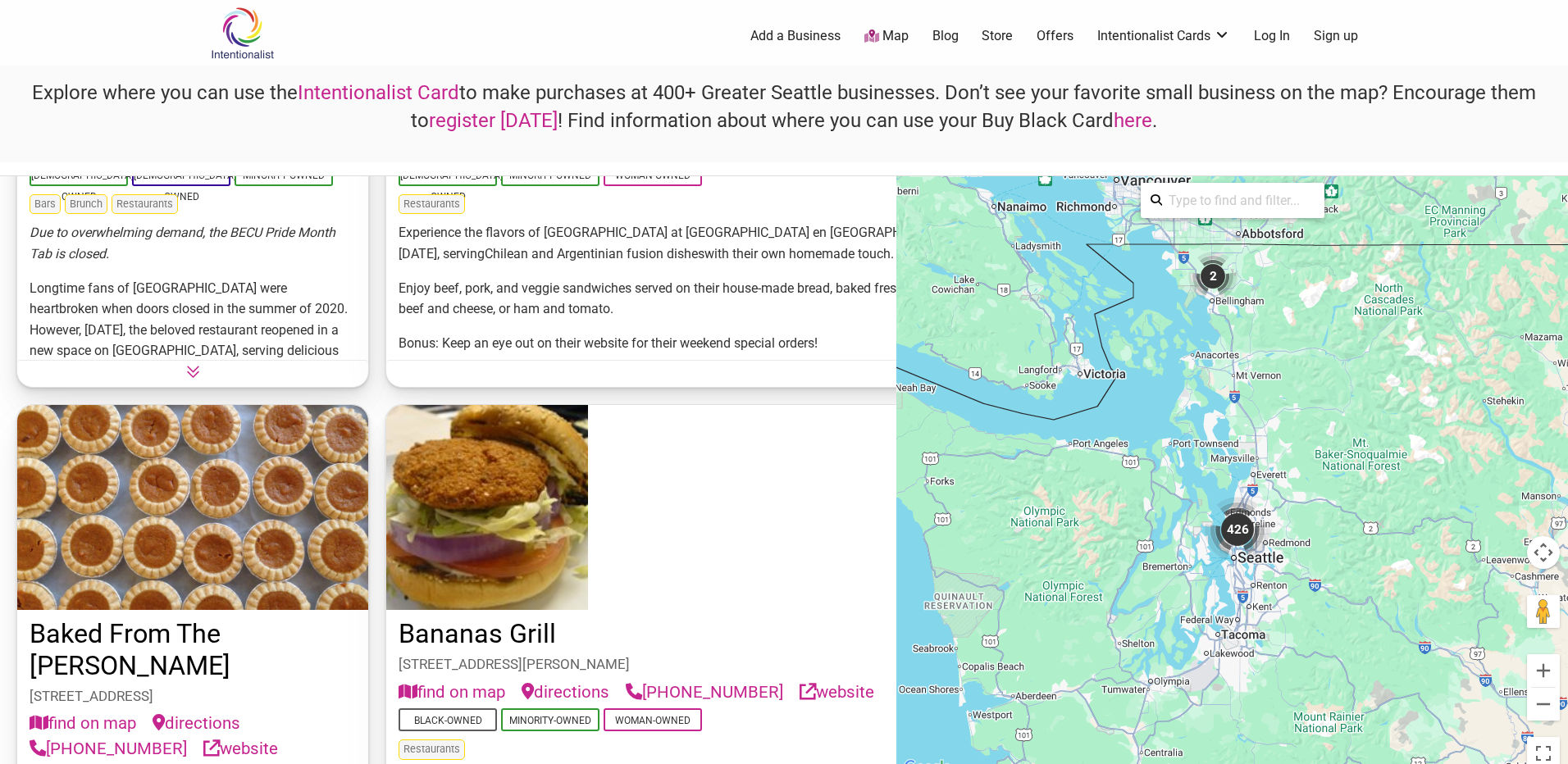
scroll to position [4837, 0]
